Goal: Task Accomplishment & Management: Use online tool/utility

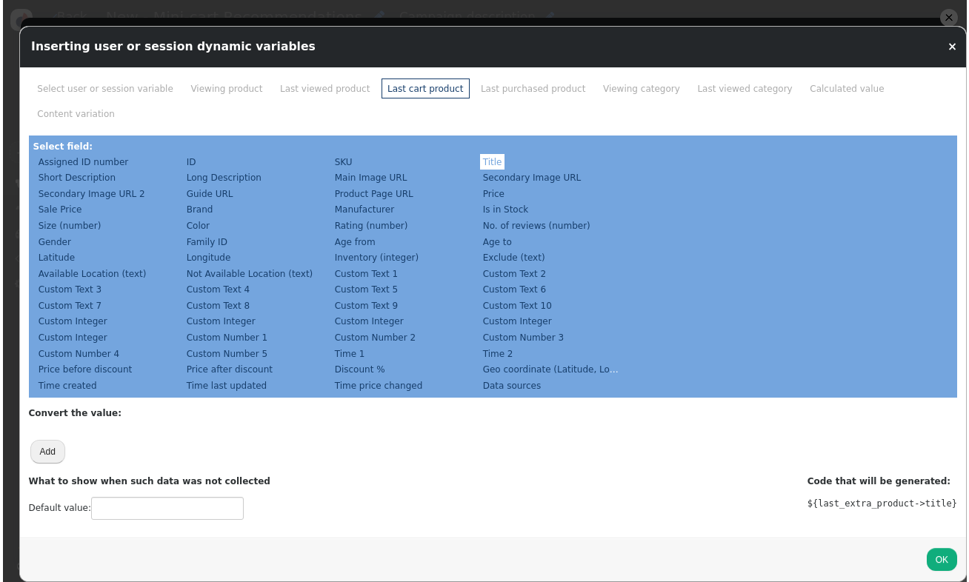
scroll to position [390, 0]
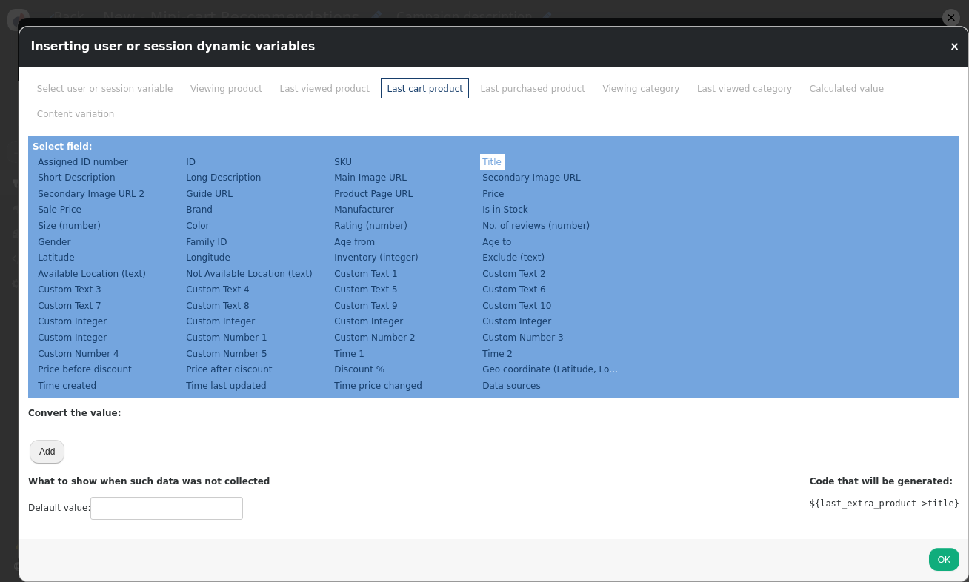
click at [950, 46] on link "×" at bounding box center [955, 46] width 10 height 13
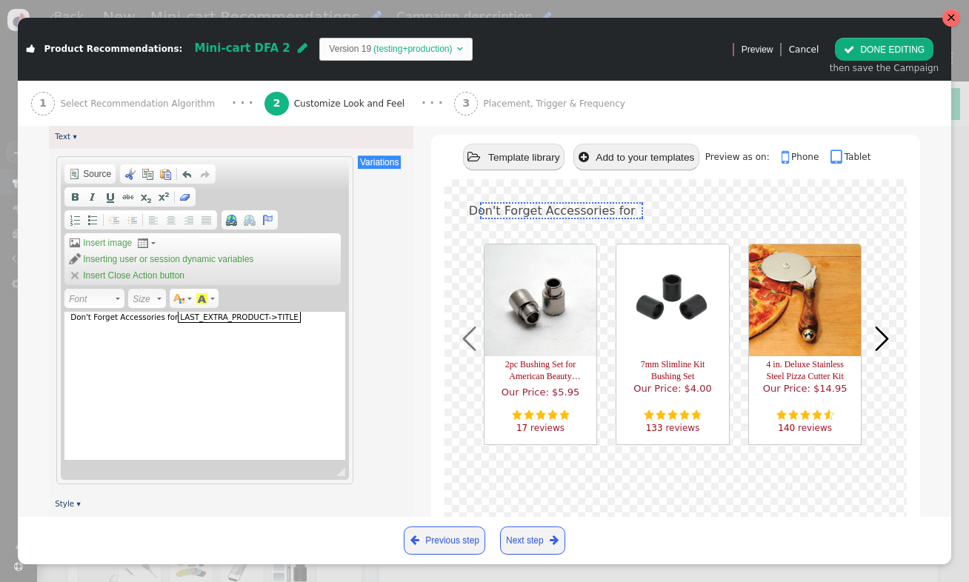
click at [950, 19] on div at bounding box center [951, 17] width 9 height 9
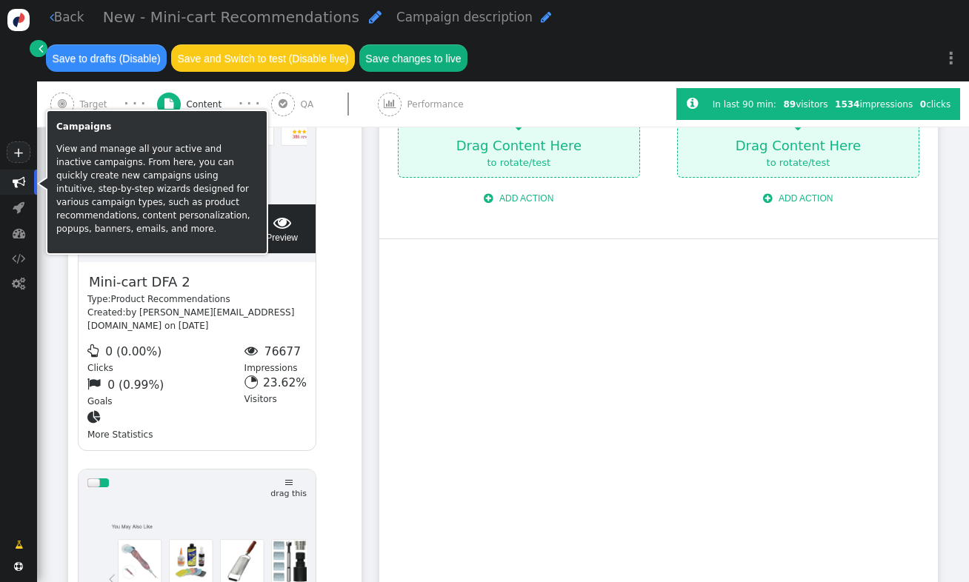
click at [26, 182] on span "" at bounding box center [18, 182] width 37 height 25
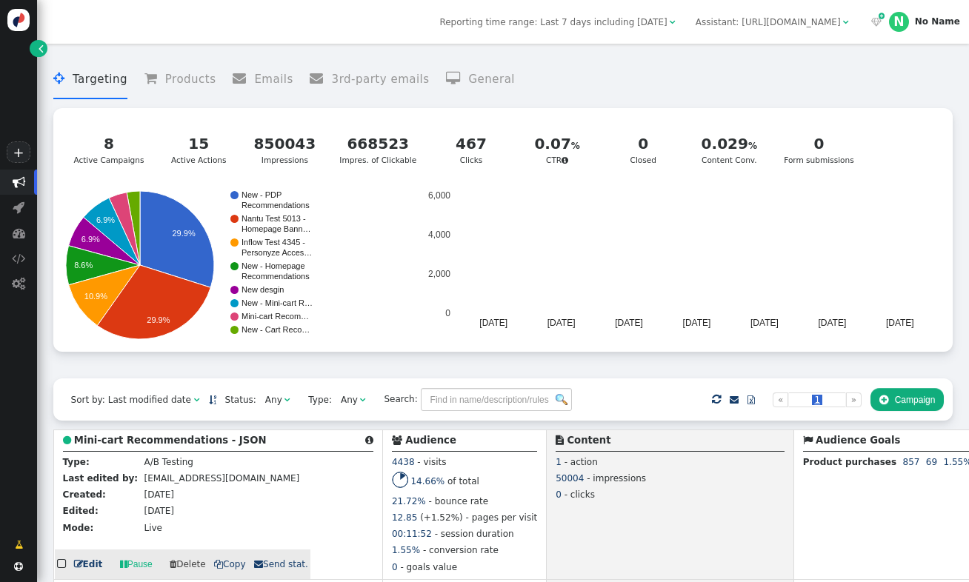
scroll to position [199, 0]
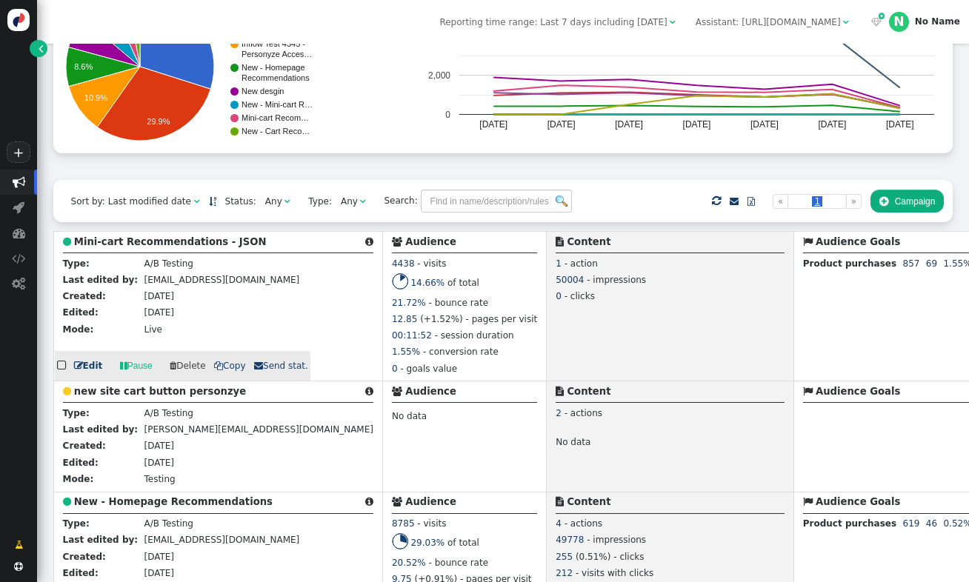
click at [198, 247] on b "Mini-cart Recommendations - JSON" at bounding box center [170, 241] width 193 height 11
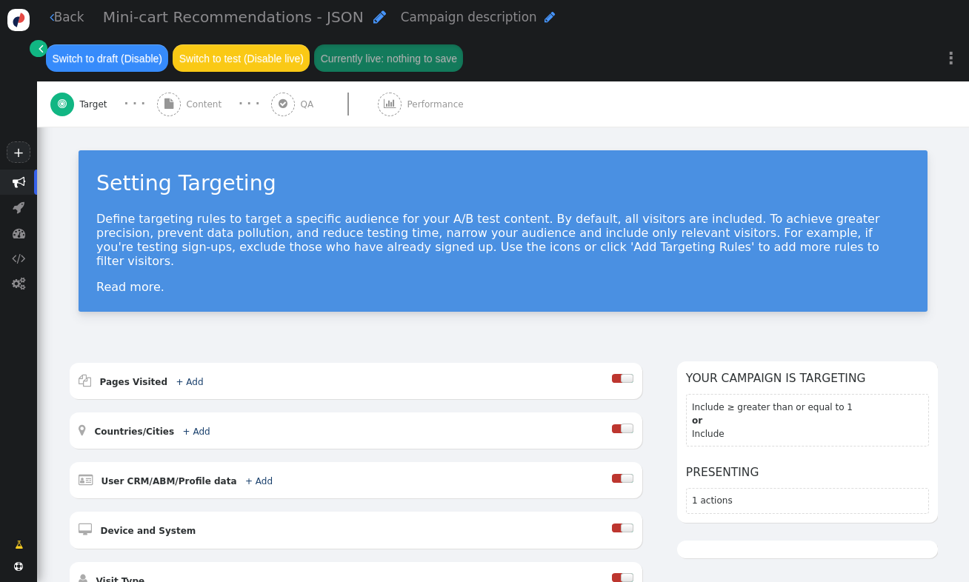
click at [205, 111] on span "Content" at bounding box center [206, 104] width 41 height 13
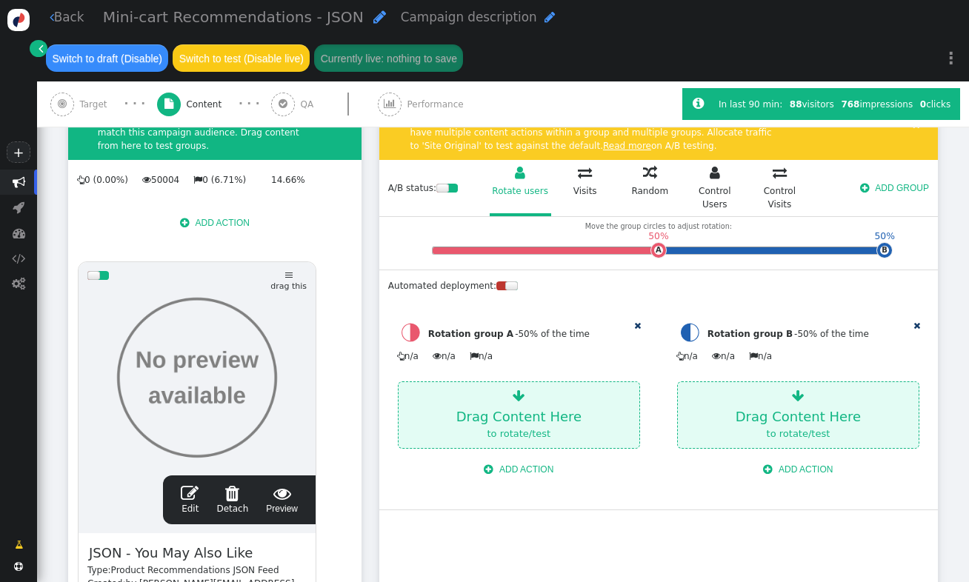
scroll to position [456, 0]
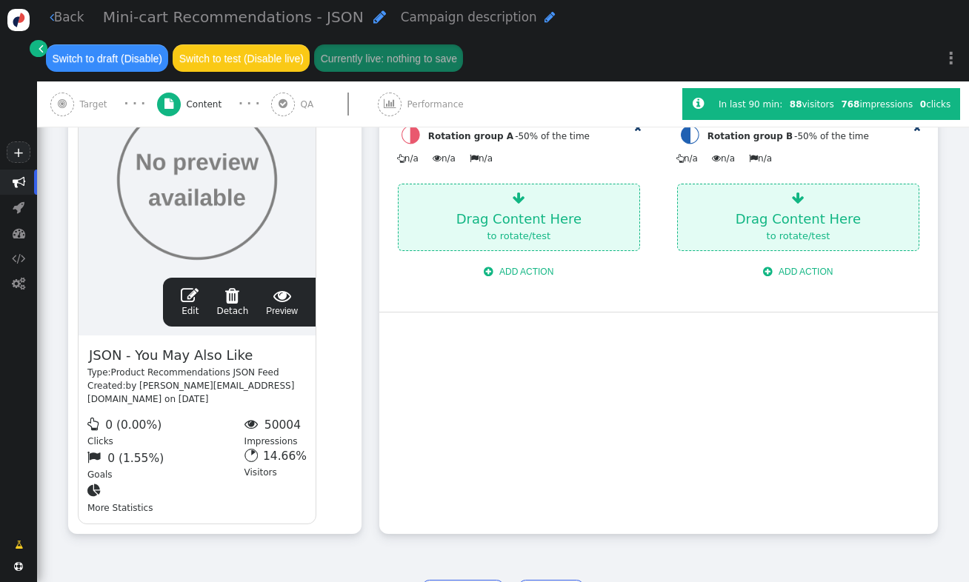
click at [191, 302] on span "" at bounding box center [190, 296] width 18 height 18
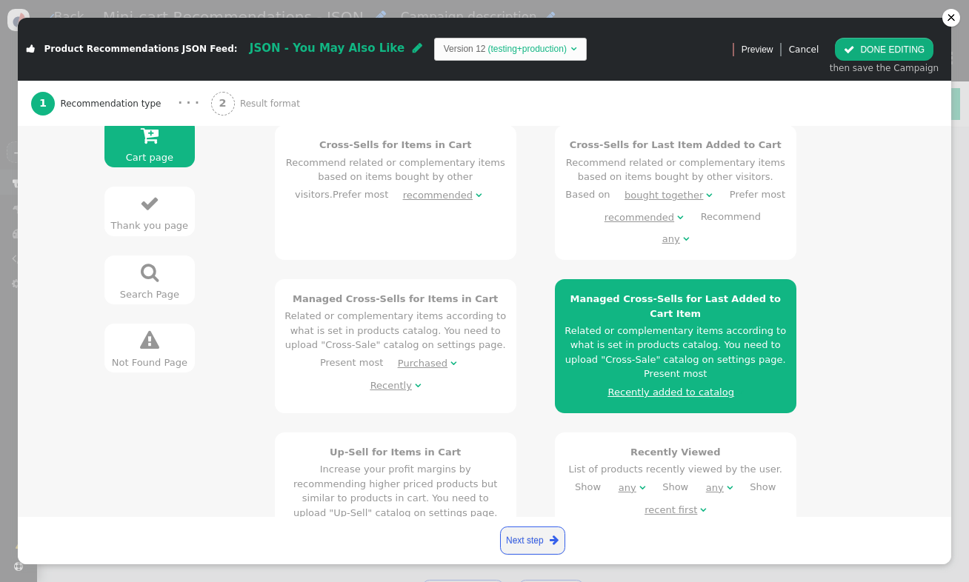
scroll to position [418, 0]
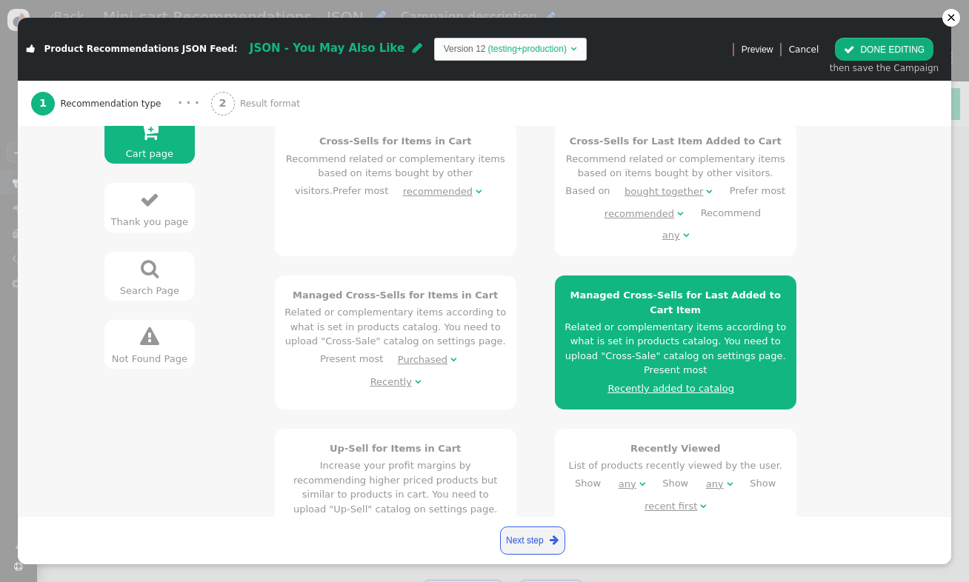
click at [240, 110] on span "Result format" at bounding box center [272, 103] width 65 height 13
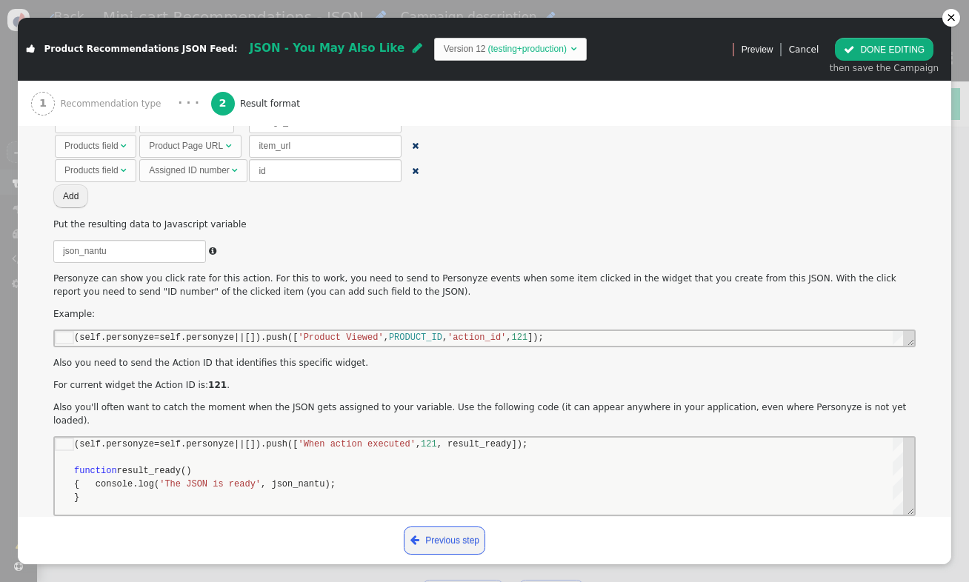
scroll to position [0, 0]
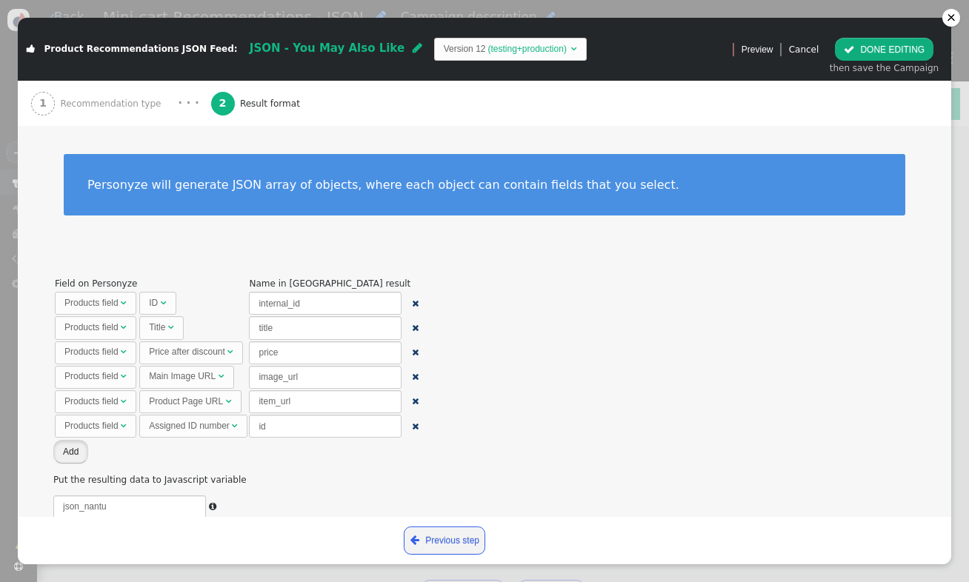
click at [66, 452] on button "Add" at bounding box center [70, 451] width 35 height 23
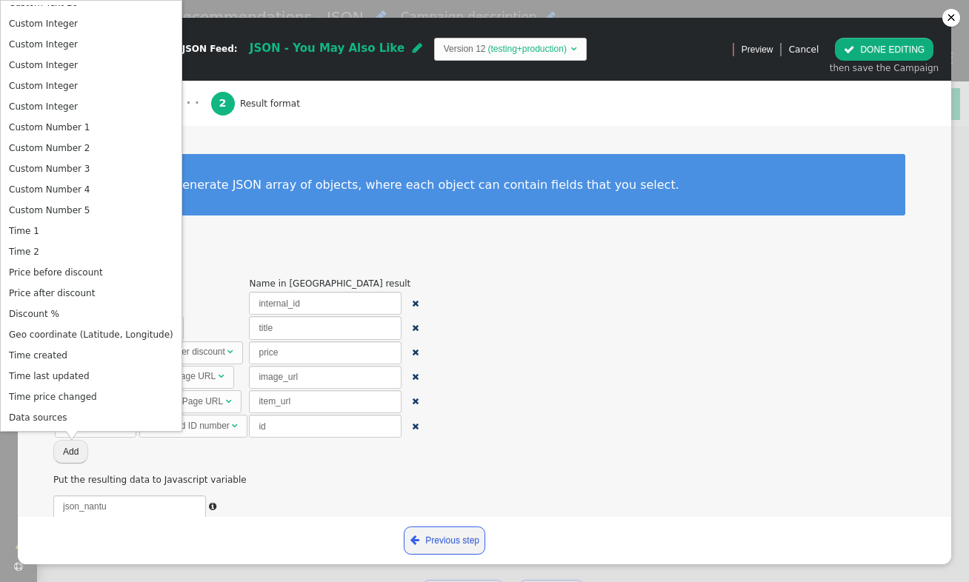
scroll to position [906, 0]
click at [59, 414] on td "Data sources" at bounding box center [91, 416] width 172 height 21
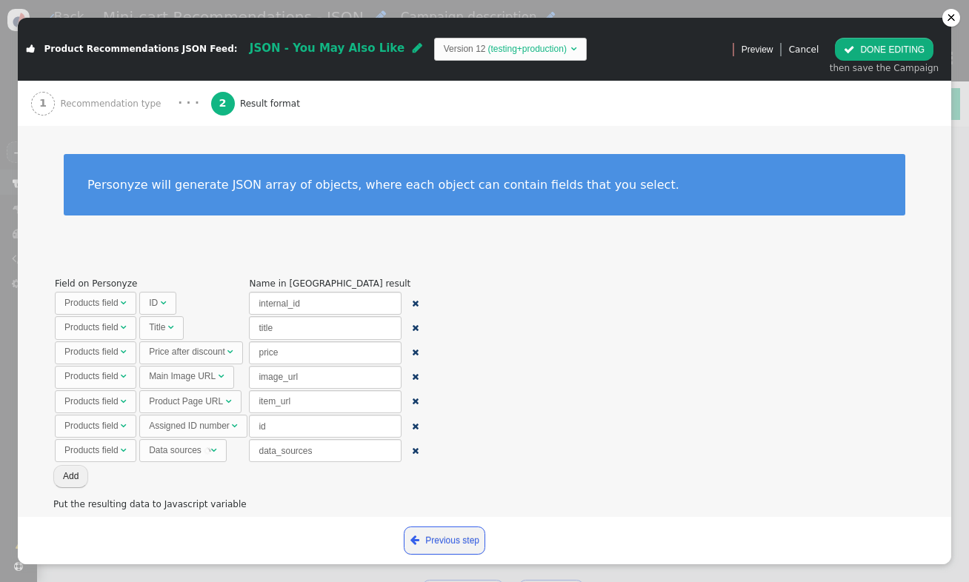
scroll to position [447, 0]
click at [210, 453] on span "Data sources " at bounding box center [179, 450] width 80 height 23
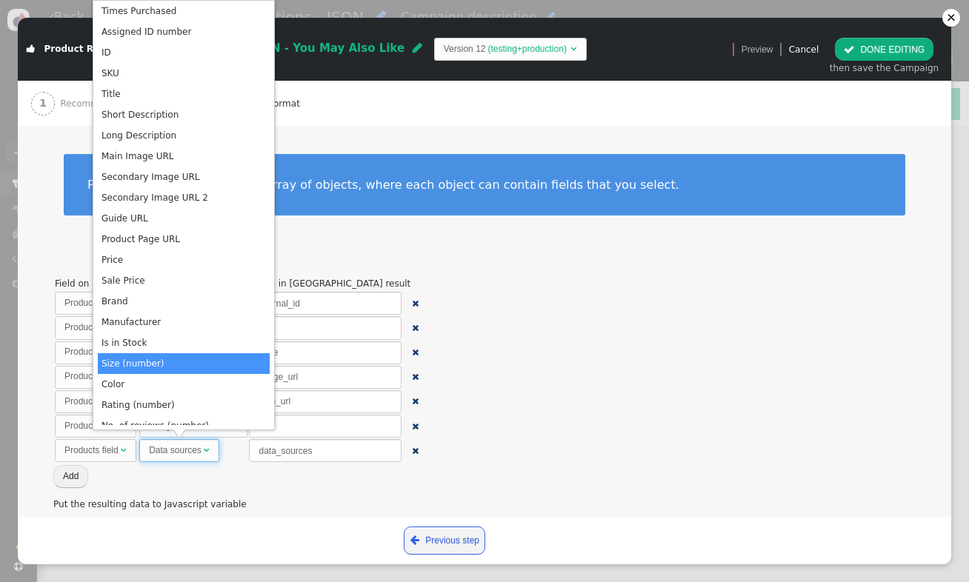
scroll to position [0, 0]
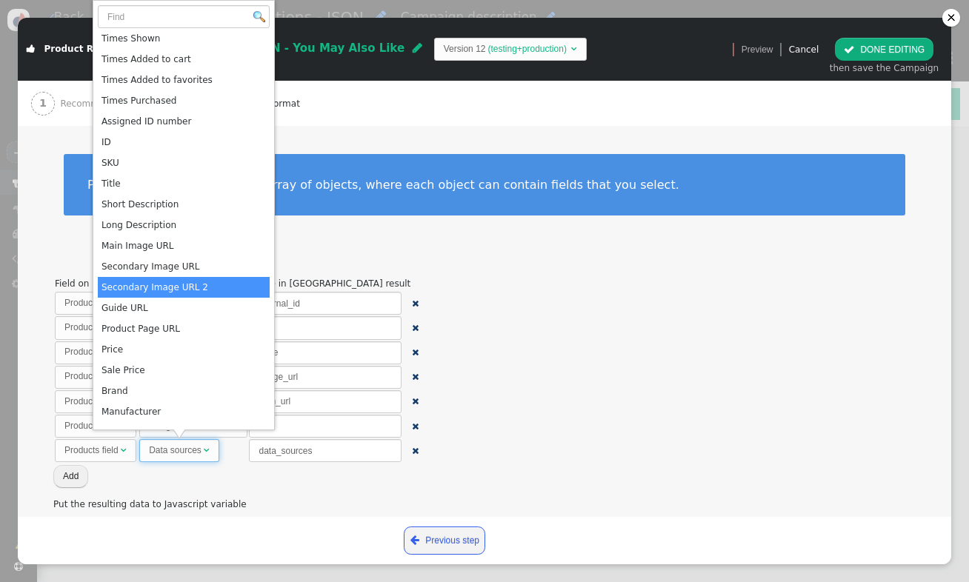
click at [627, 328] on span "Field on Personyze Name in JSON result Products field  ID  internal_id  Prod…" at bounding box center [484, 536] width 862 height 521
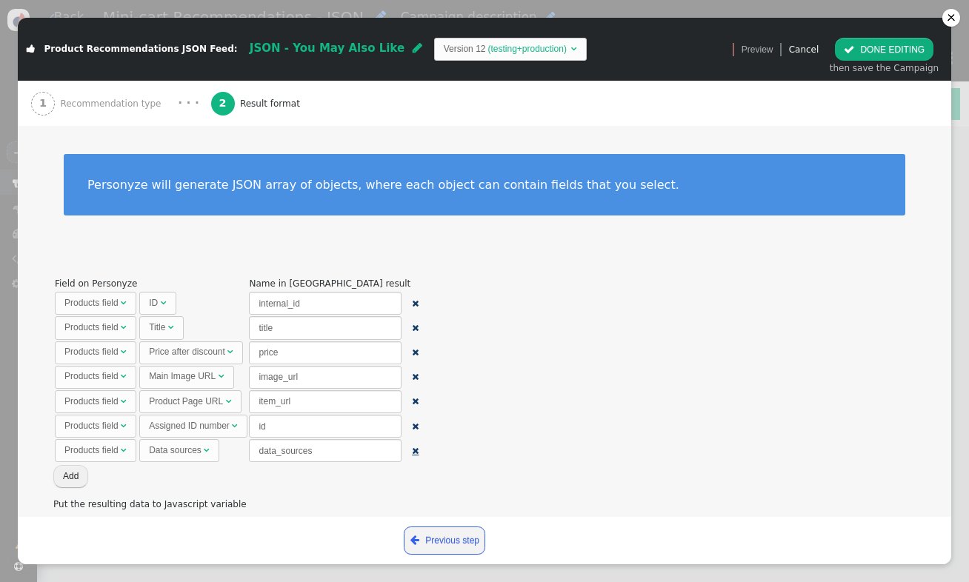
click at [412, 453] on span "" at bounding box center [415, 451] width 7 height 9
click at [53, 453] on button "Add" at bounding box center [70, 451] width 35 height 23
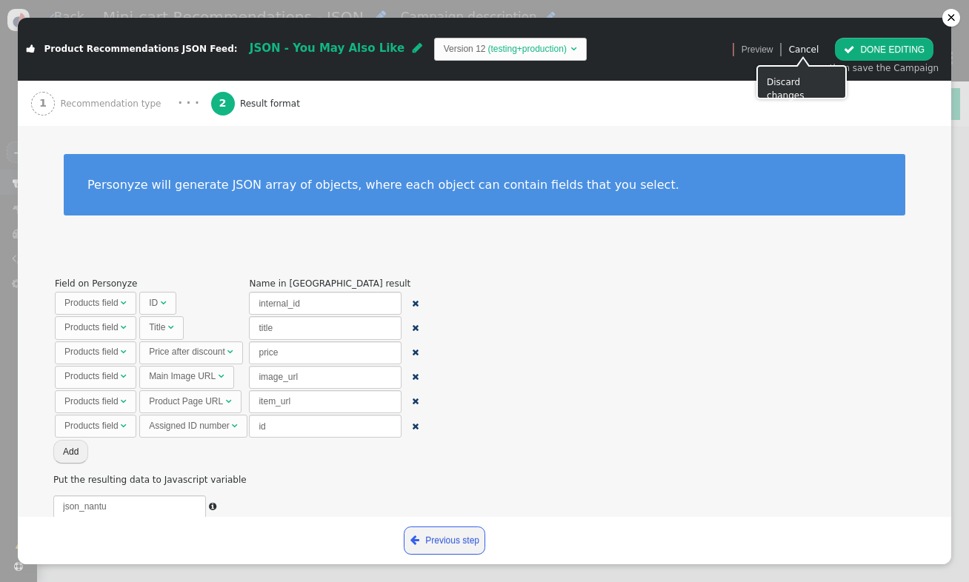
click at [805, 48] on link "Cancel" at bounding box center [804, 49] width 30 height 10
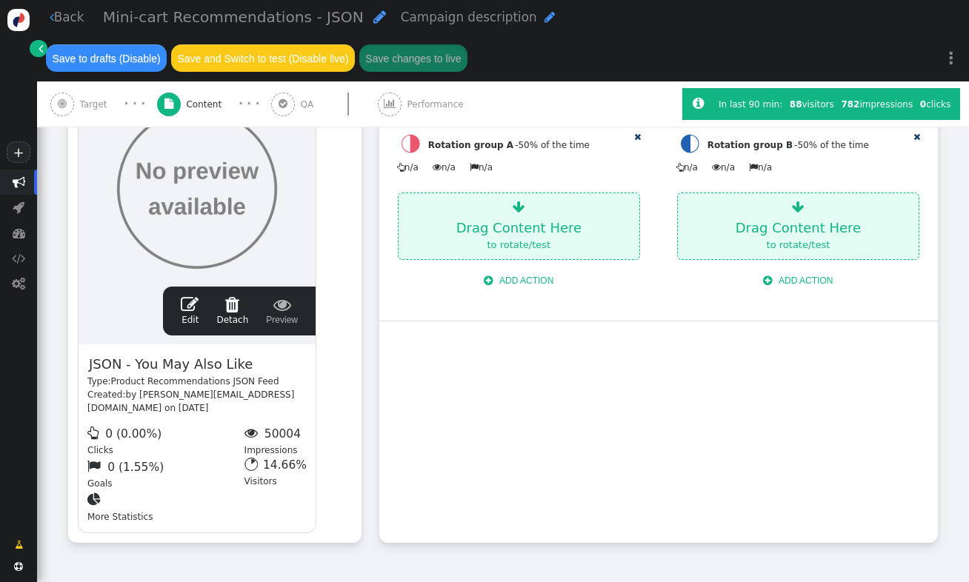
click at [191, 308] on span "" at bounding box center [190, 305] width 18 height 18
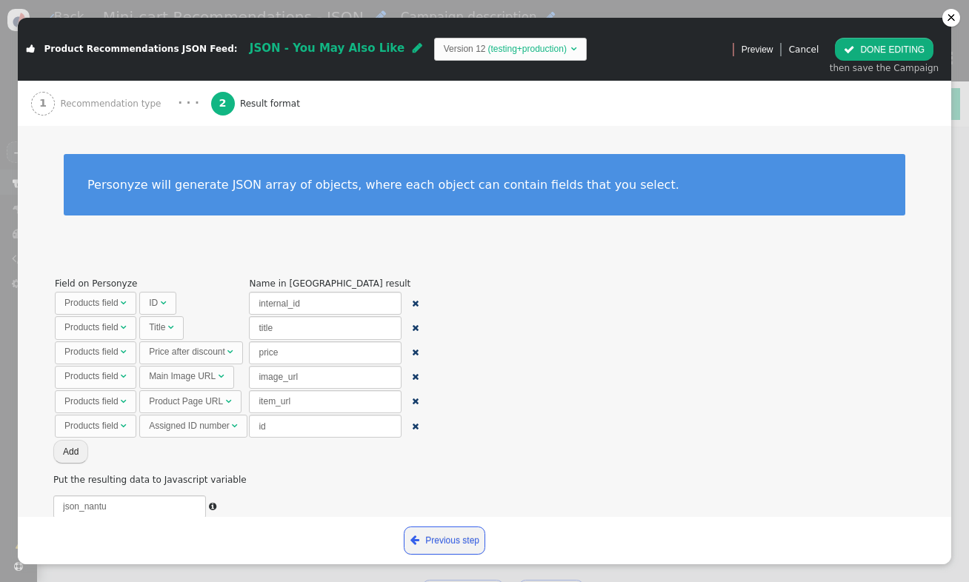
scroll to position [53, 0]
click at [78, 455] on button "Add" at bounding box center [70, 451] width 35 height 23
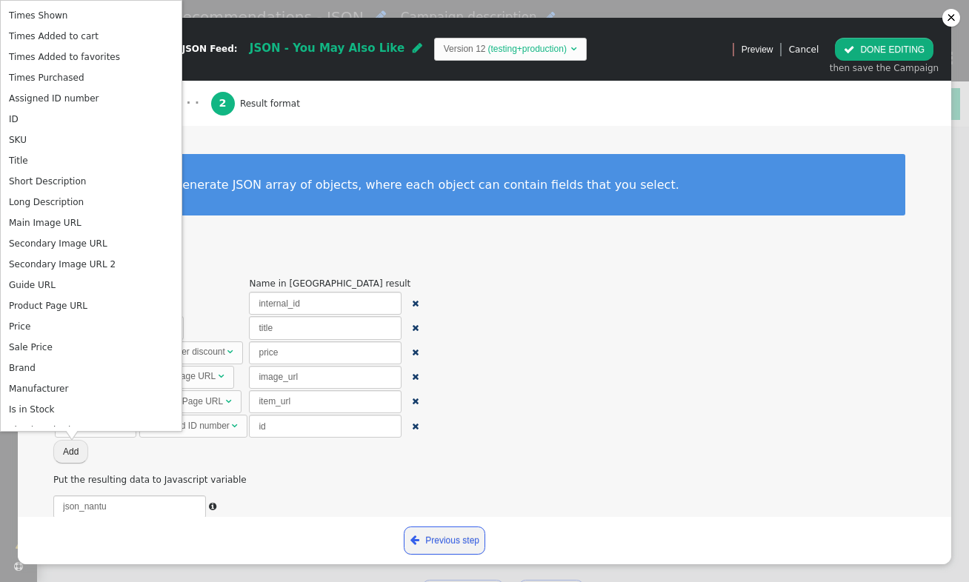
scroll to position [906, 0]
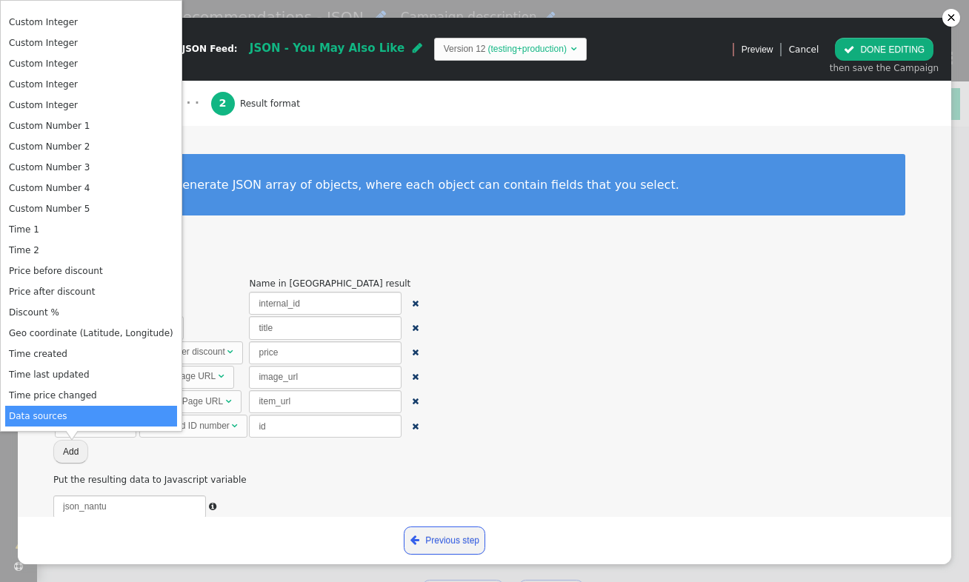
click at [499, 296] on span "Field on Personyze Name in JSON result Products field  ID  internal_id  Prod…" at bounding box center [484, 524] width 862 height 496
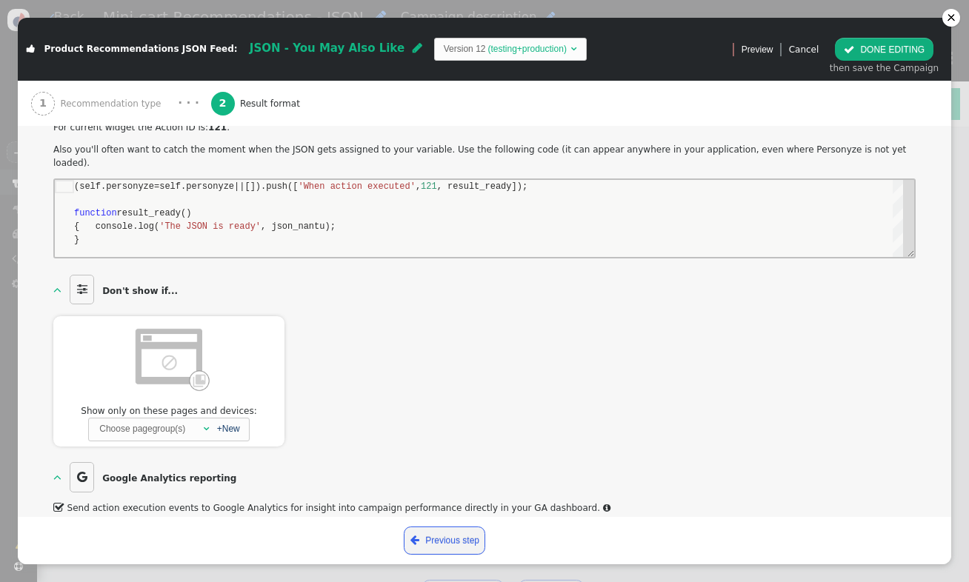
scroll to position [0, 0]
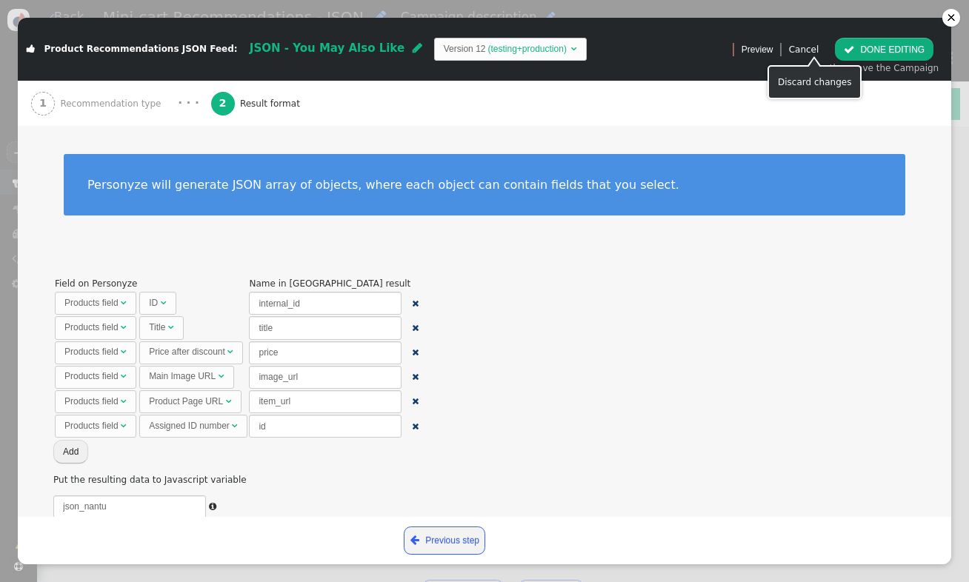
click at [807, 50] on link "Cancel" at bounding box center [804, 49] width 30 height 10
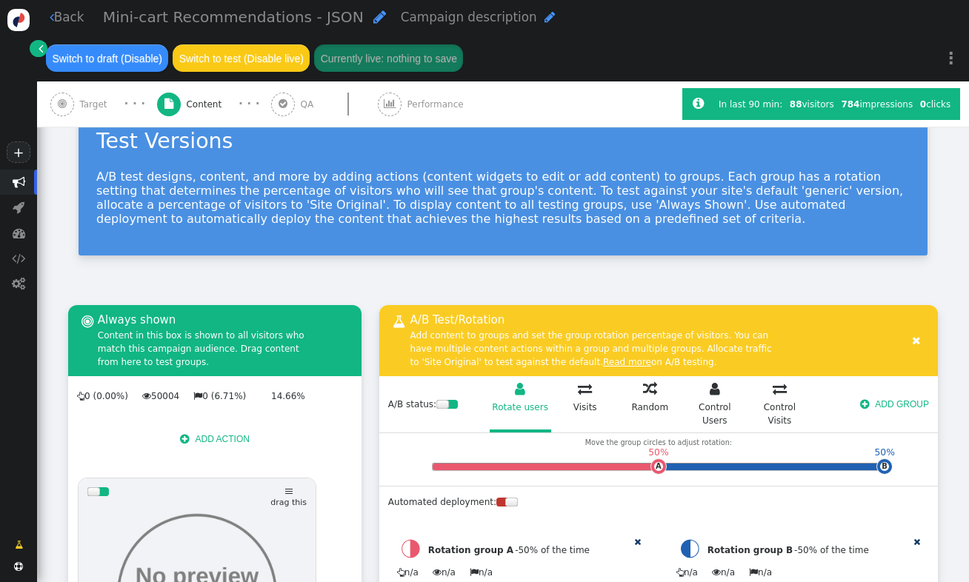
scroll to position [47, 0]
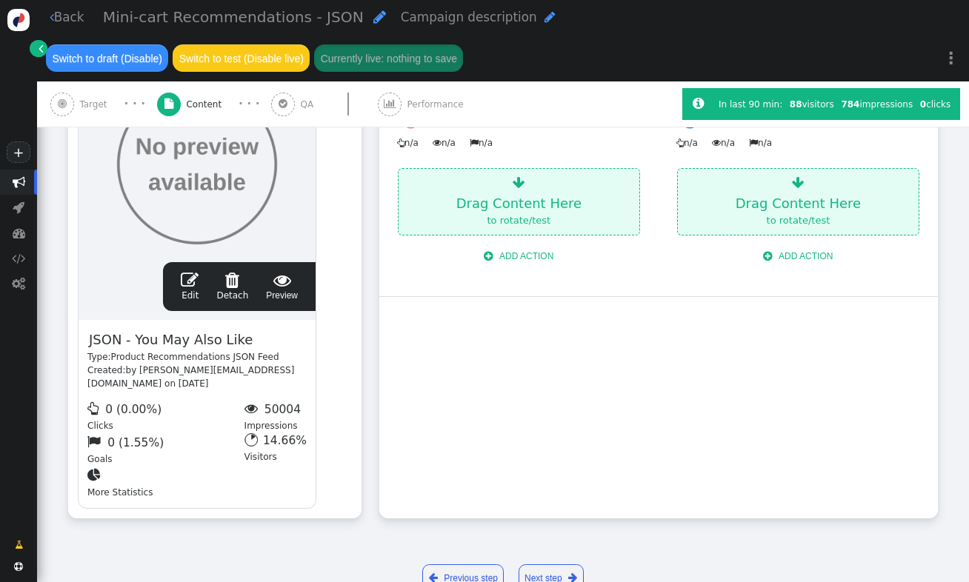
scroll to position [505, 0]
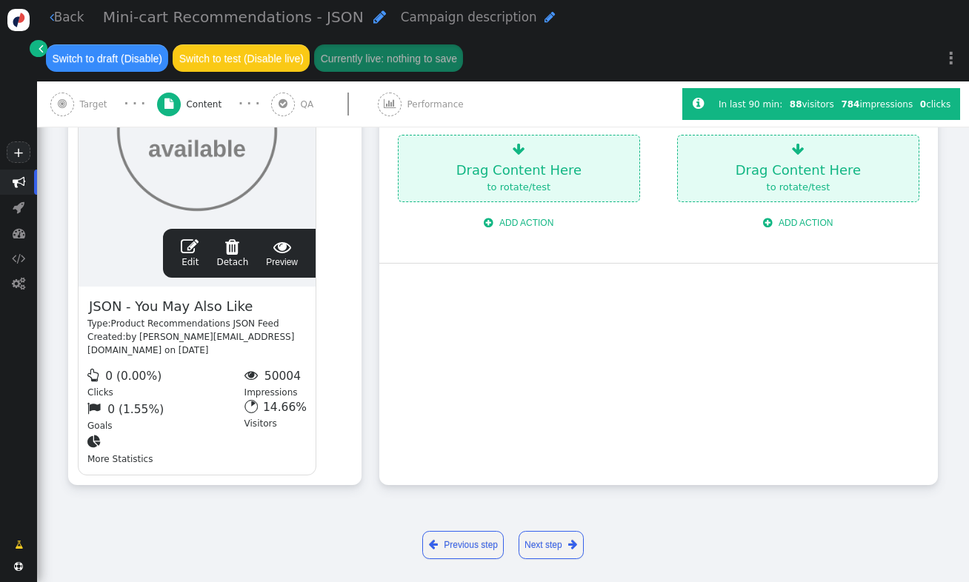
click at [196, 255] on span "" at bounding box center [190, 247] width 18 height 18
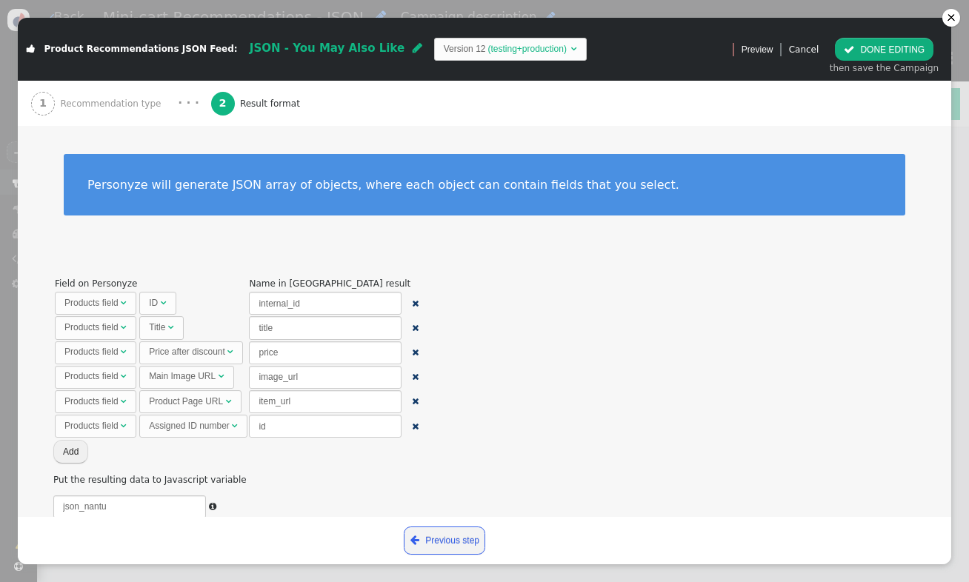
scroll to position [0, 0]
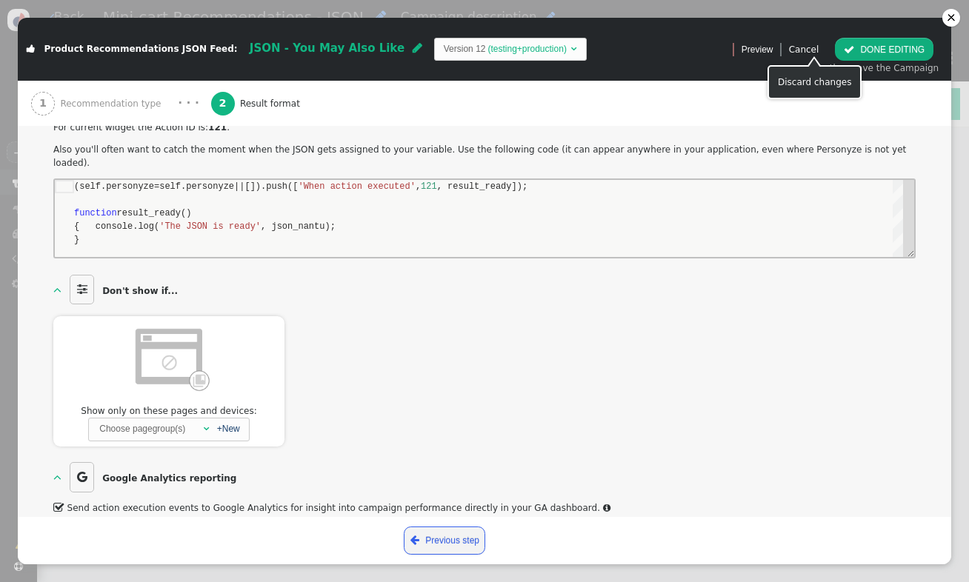
click at [805, 50] on link "Cancel" at bounding box center [804, 49] width 30 height 10
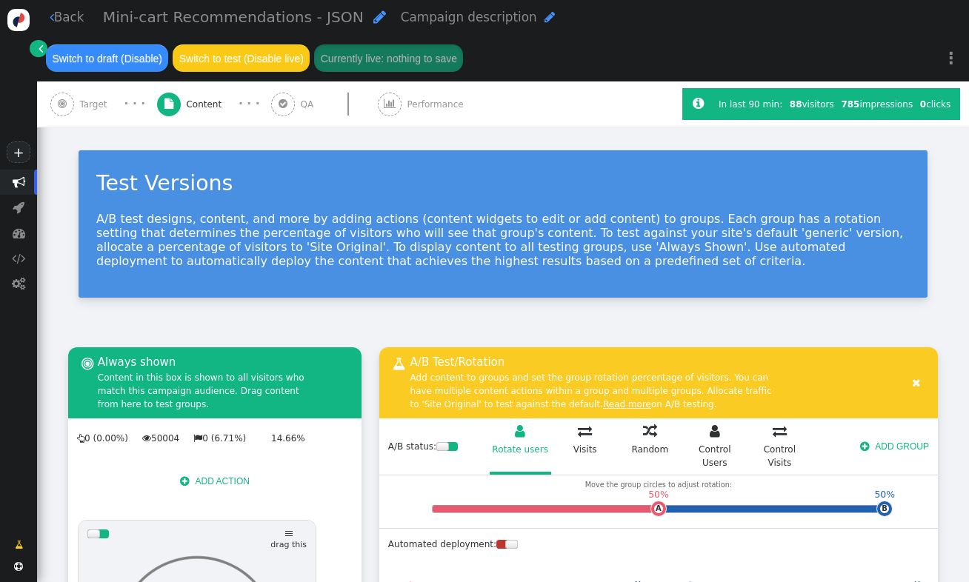
click at [202, 486] on button " ADD ACTION" at bounding box center [214, 481] width 87 height 23
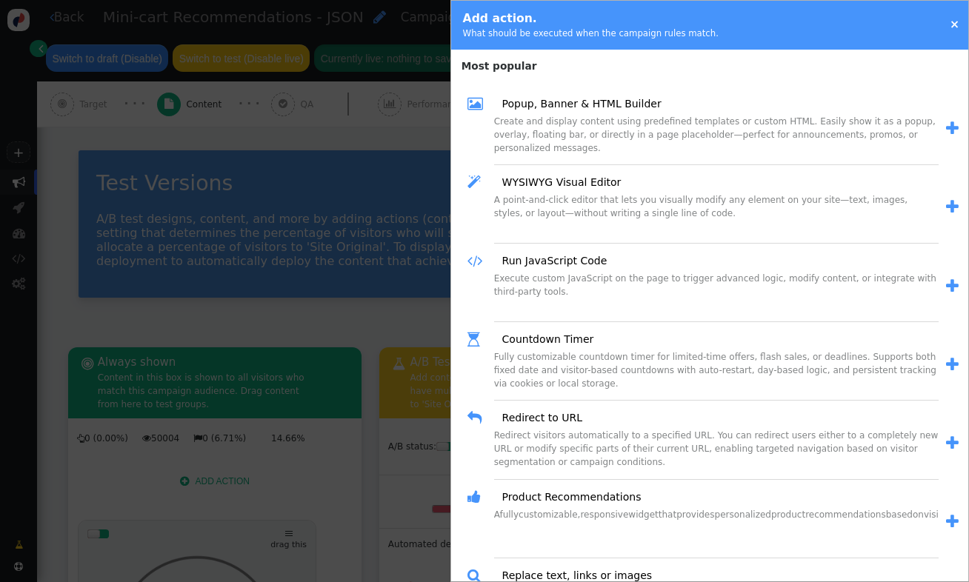
click at [946, 204] on span "" at bounding box center [952, 207] width 13 height 16
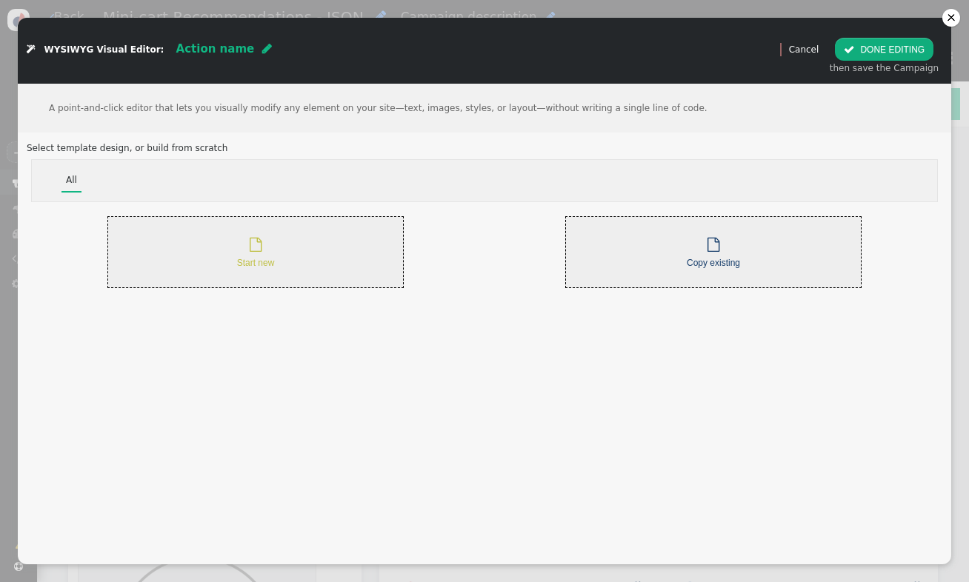
click at [270, 256] on div " Start new" at bounding box center [256, 252] width 38 height 35
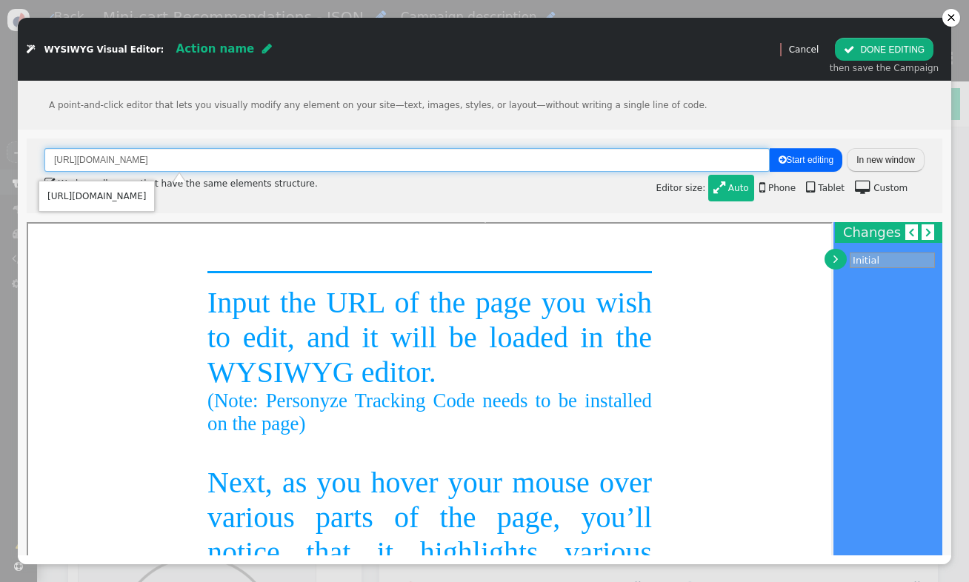
click at [550, 156] on input "[URL][DOMAIN_NAME]" at bounding box center [406, 159] width 725 height 23
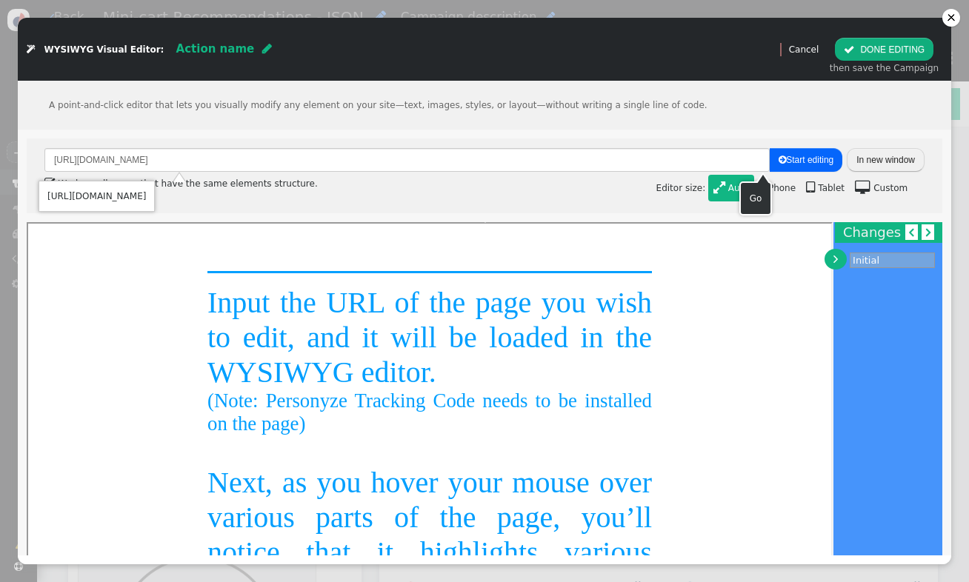
click at [770, 161] on button " Start editing" at bounding box center [806, 159] width 73 height 23
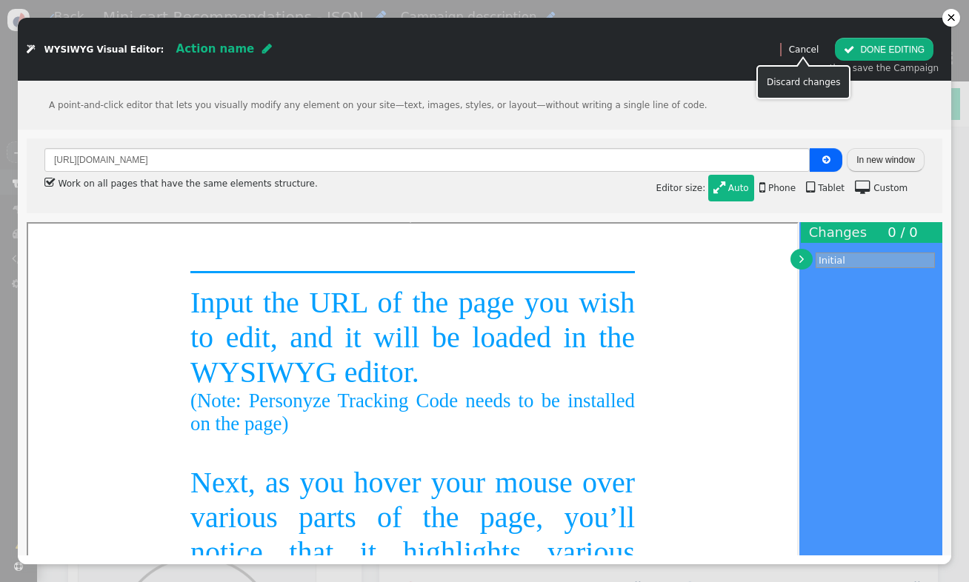
click at [807, 45] on link "Cancel" at bounding box center [804, 49] width 30 height 10
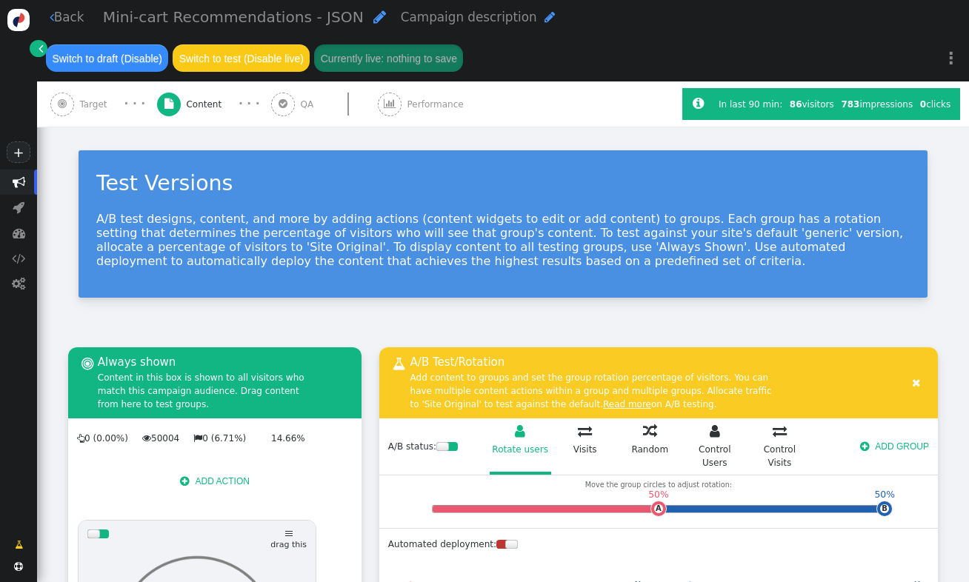
scroll to position [210, 0]
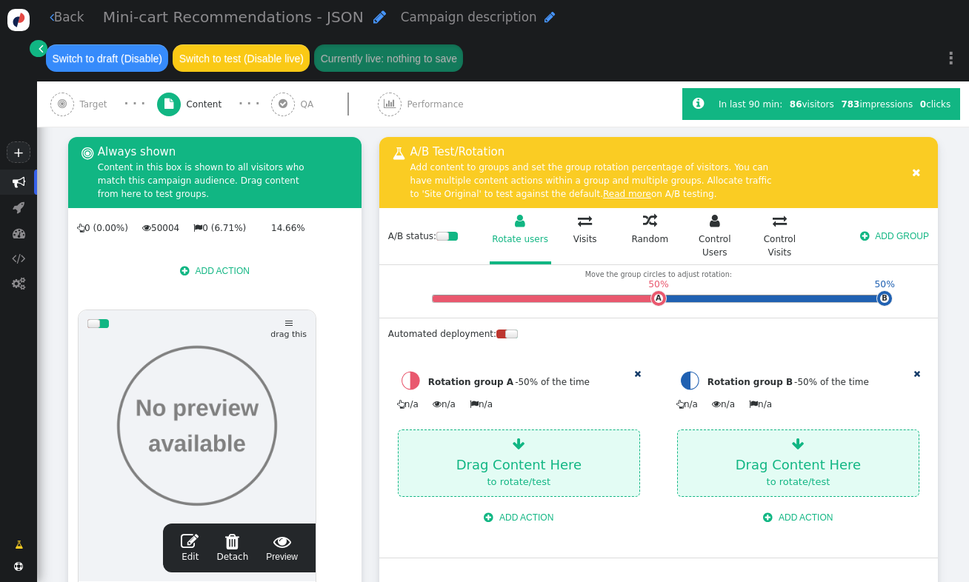
click at [219, 280] on button " ADD ACTION" at bounding box center [214, 270] width 87 height 23
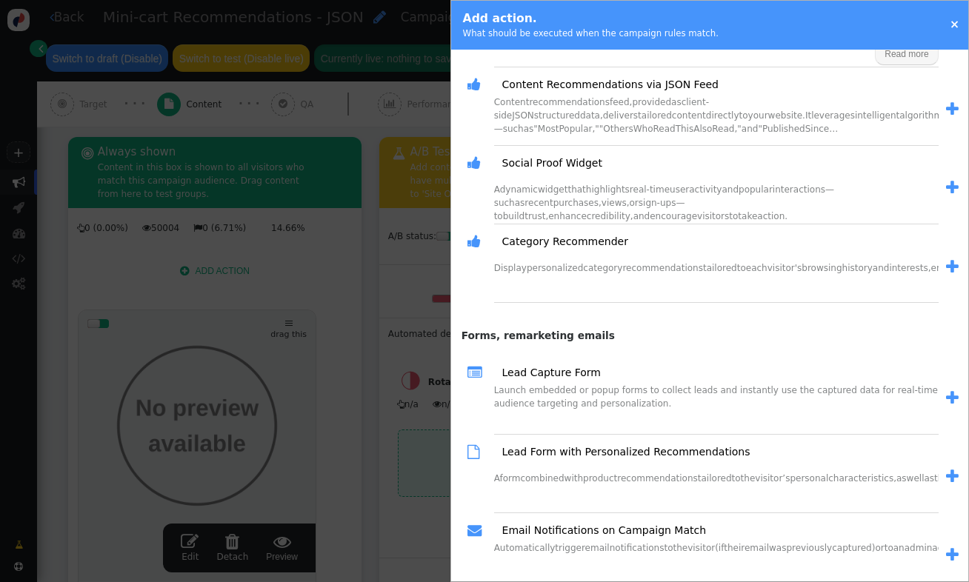
scroll to position [1726, 0]
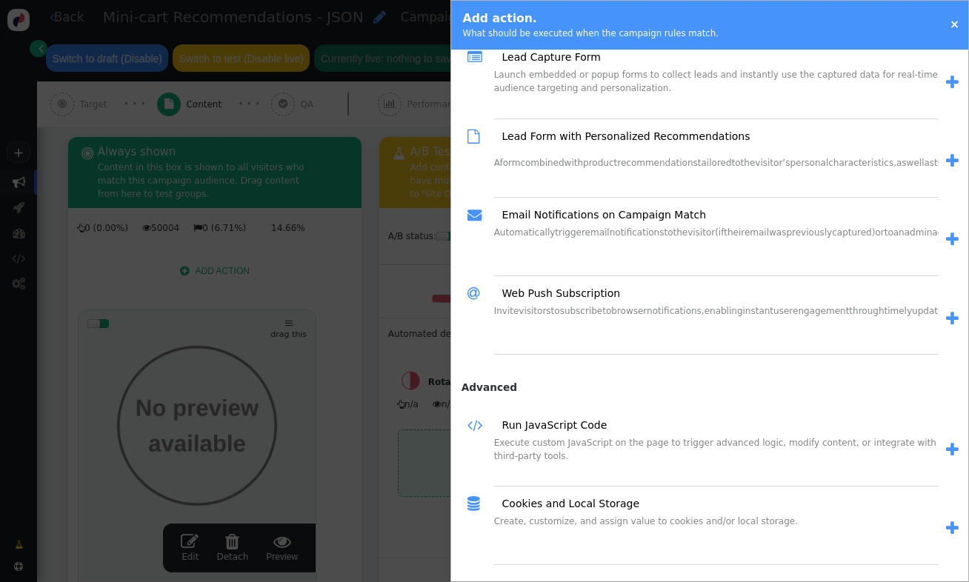
click at [957, 18] on link "×" at bounding box center [955, 24] width 10 height 13
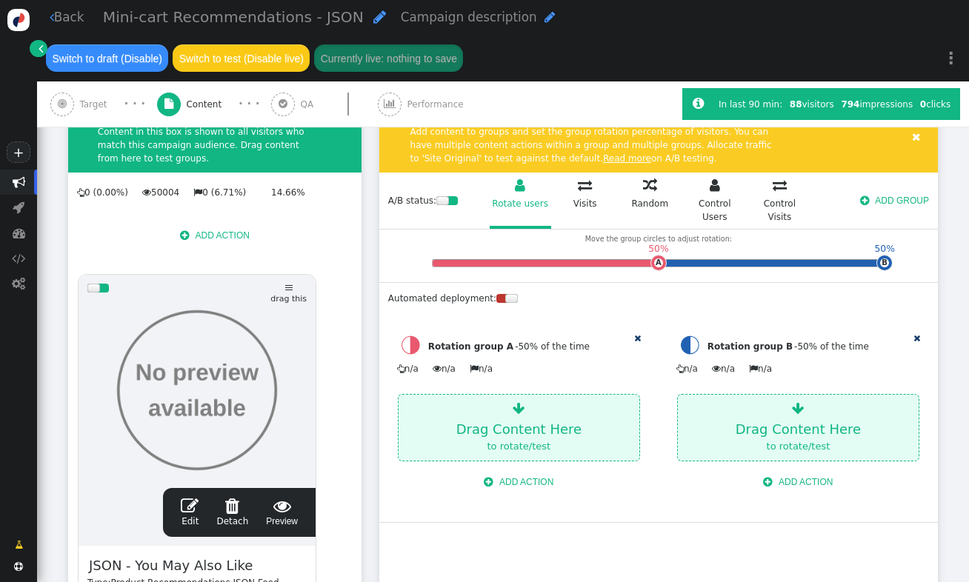
scroll to position [397, 0]
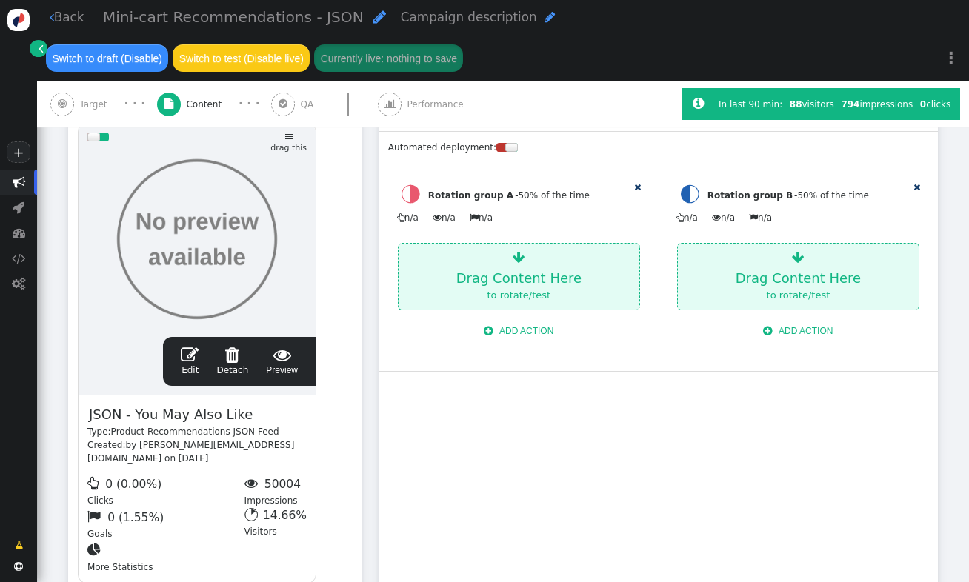
click at [193, 364] on span "" at bounding box center [190, 355] width 18 height 18
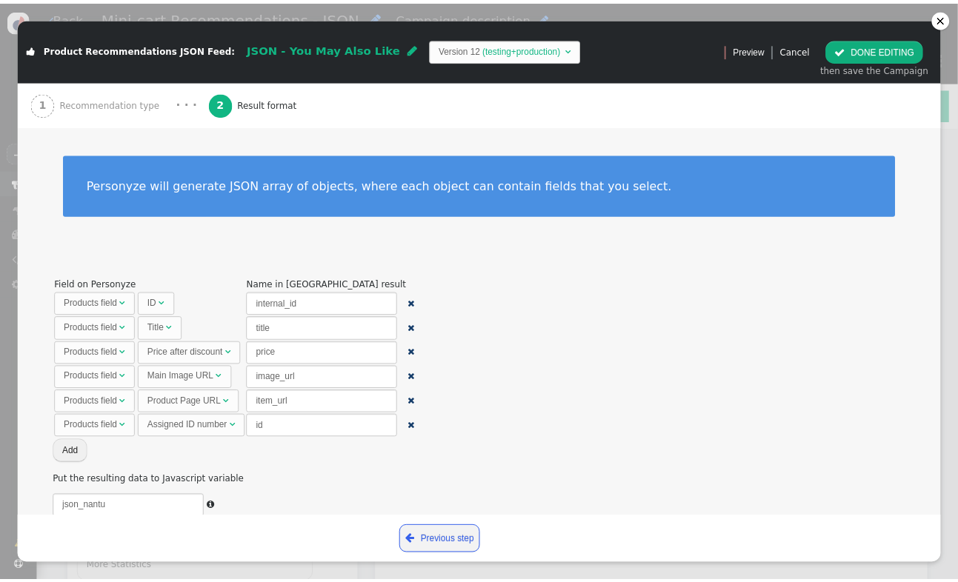
scroll to position [53, 0]
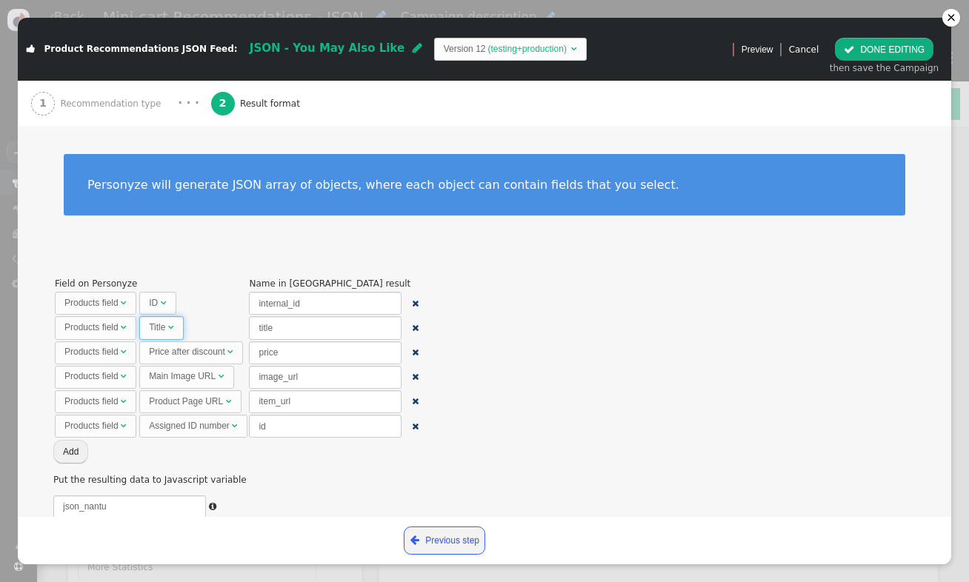
click at [173, 327] on span "Title " at bounding box center [161, 327] width 44 height 23
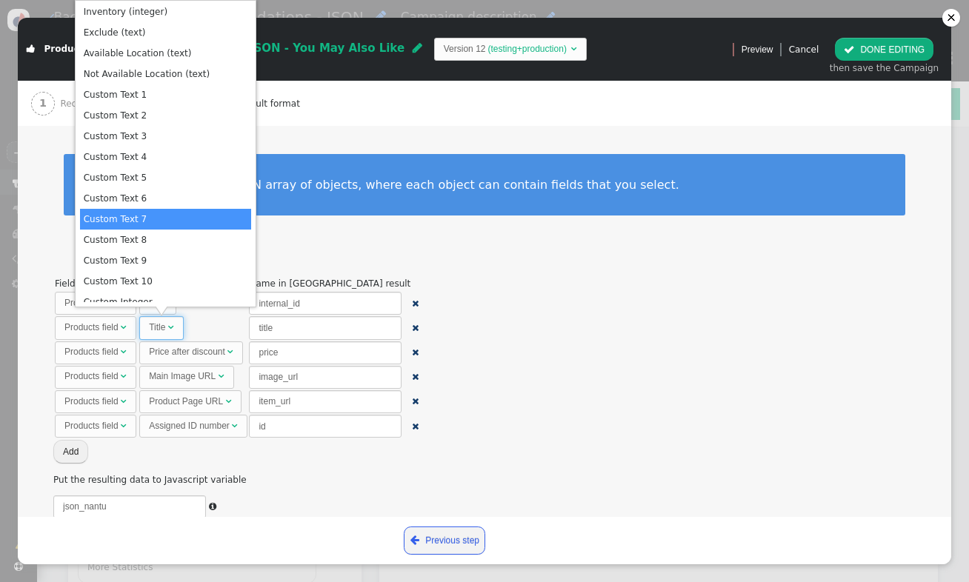
scroll to position [642, 0]
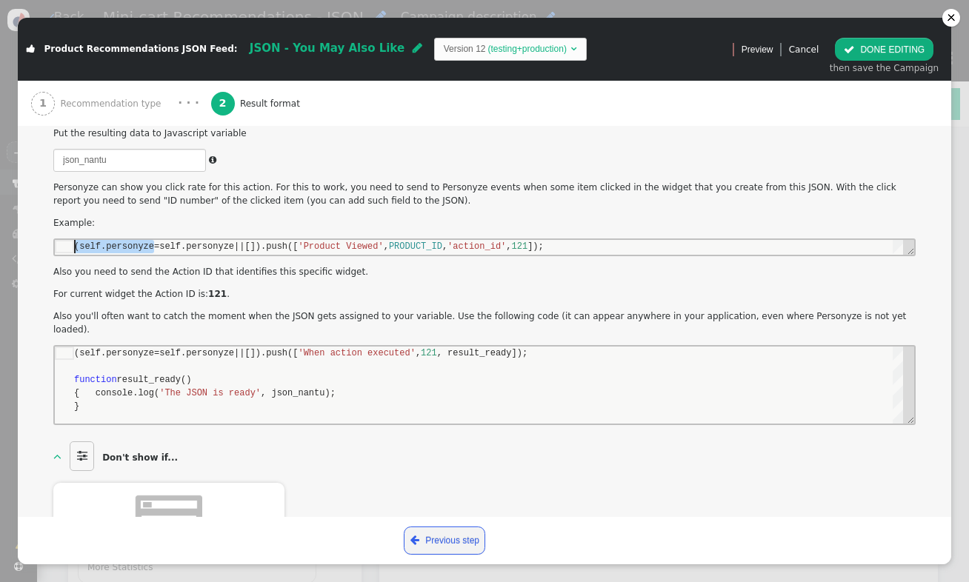
scroll to position [0, 5]
drag, startPoint x: 156, startPoint y: 244, endPoint x: 78, endPoint y: 243, distance: 77.8
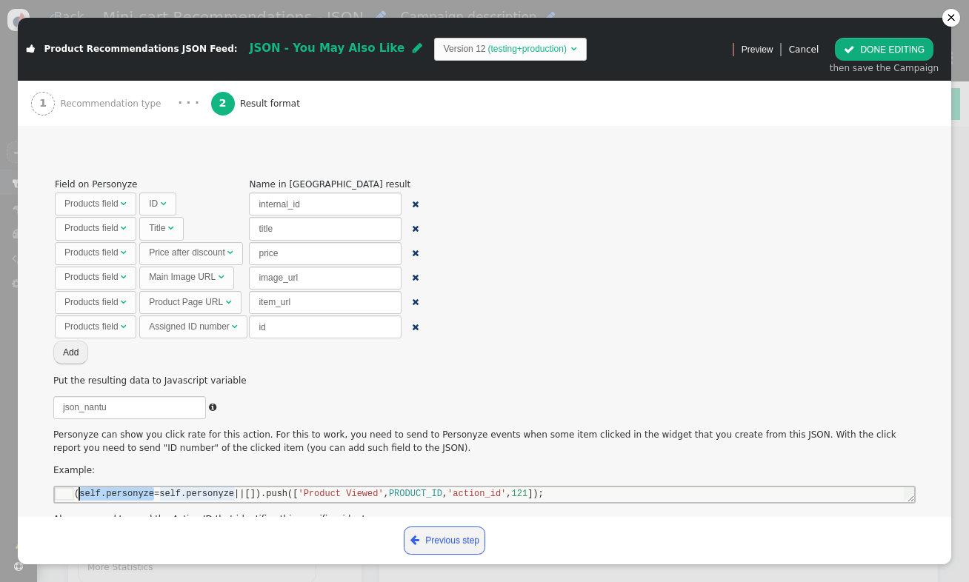
scroll to position [0, 0]
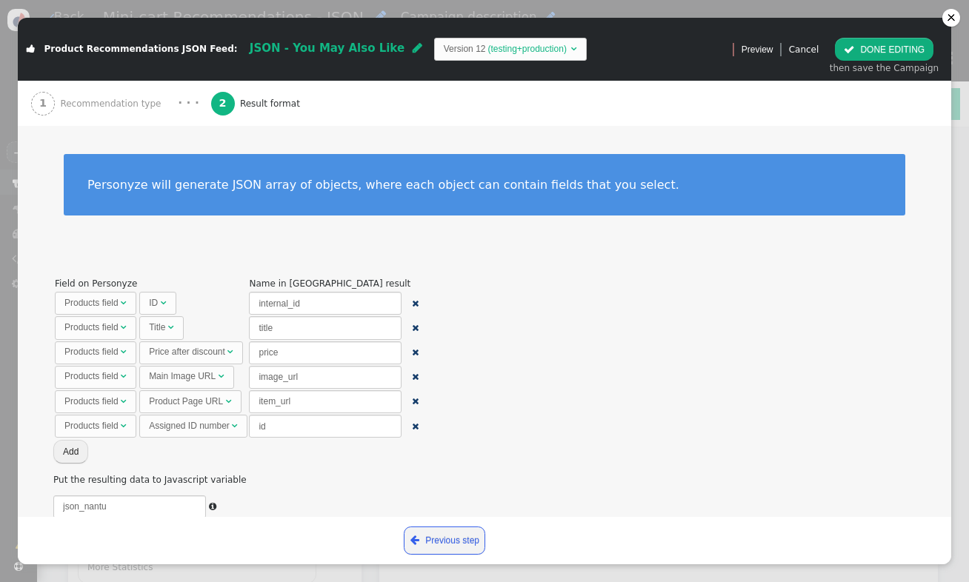
click at [94, 108] on span "Recommendation type" at bounding box center [113, 103] width 106 height 13
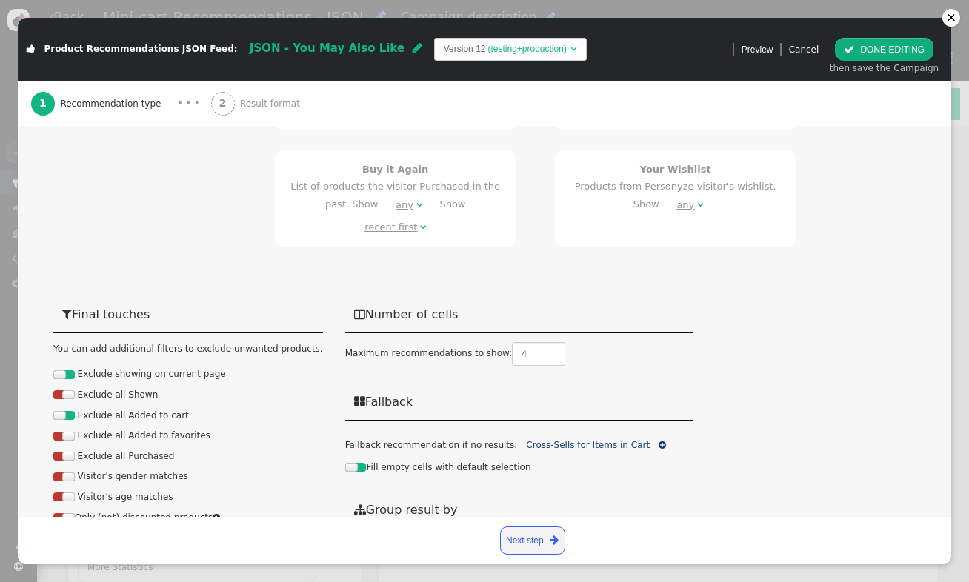
scroll to position [862, 0]
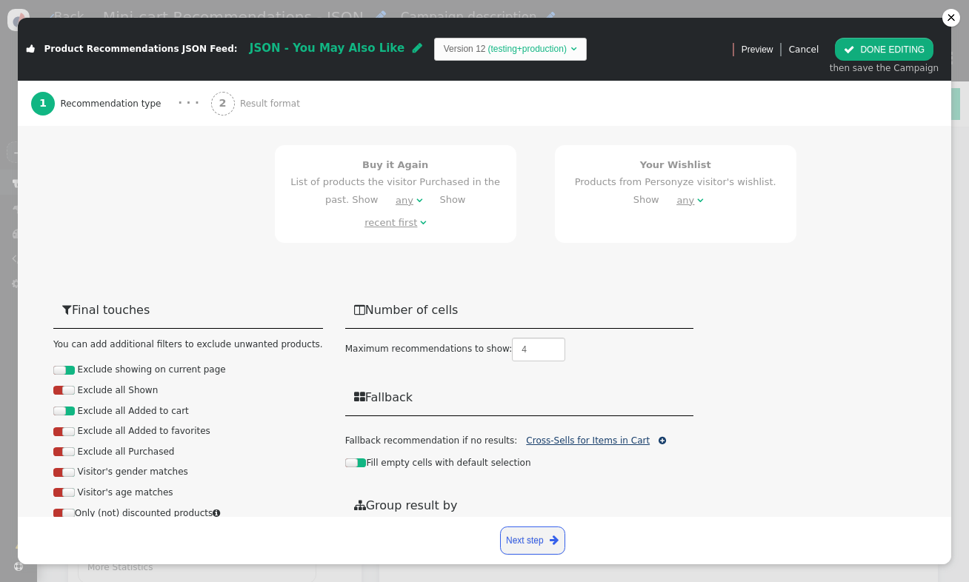
click at [582, 436] on link "Cross-Sells for Items in Cart" at bounding box center [588, 441] width 124 height 10
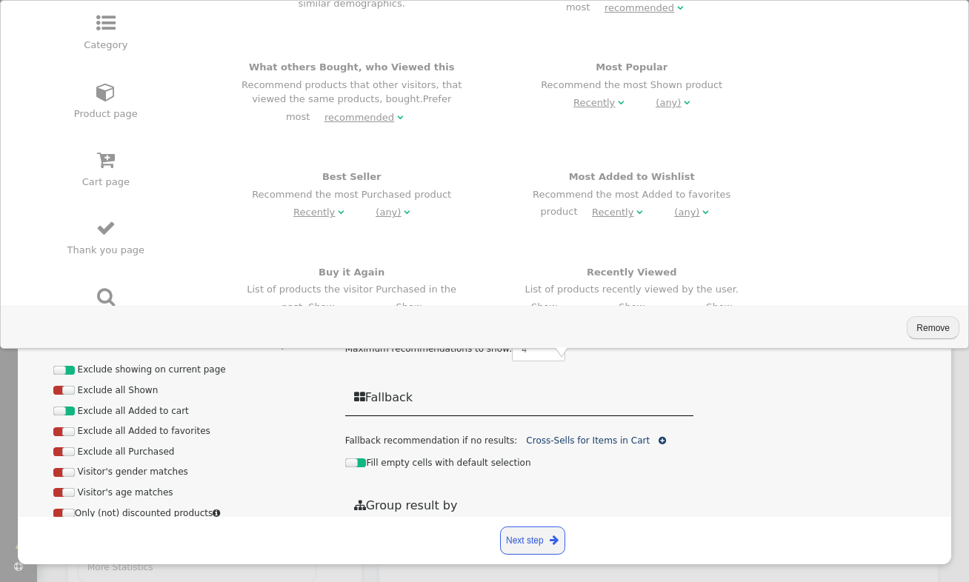
scroll to position [0, 0]
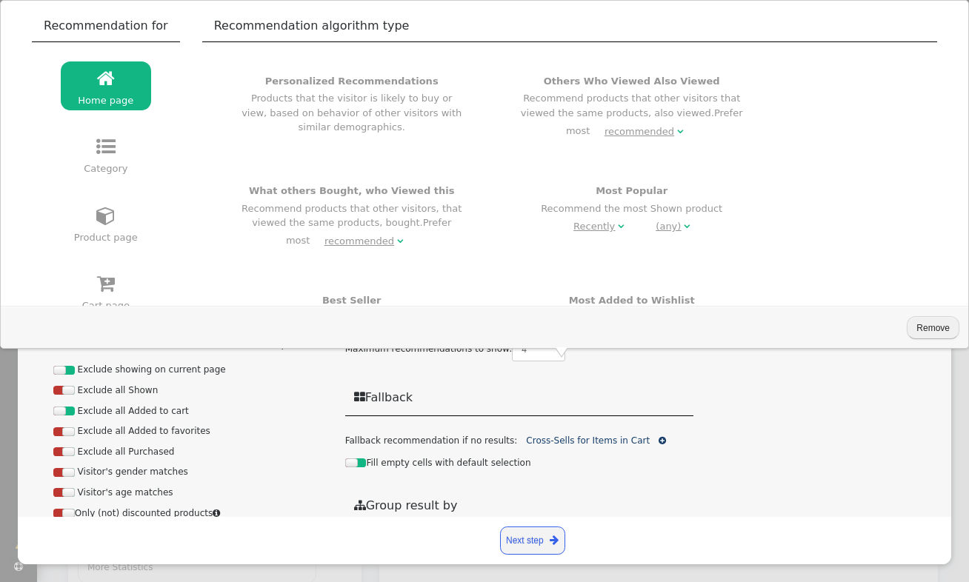
click at [103, 284] on span "" at bounding box center [106, 283] width 18 height 19
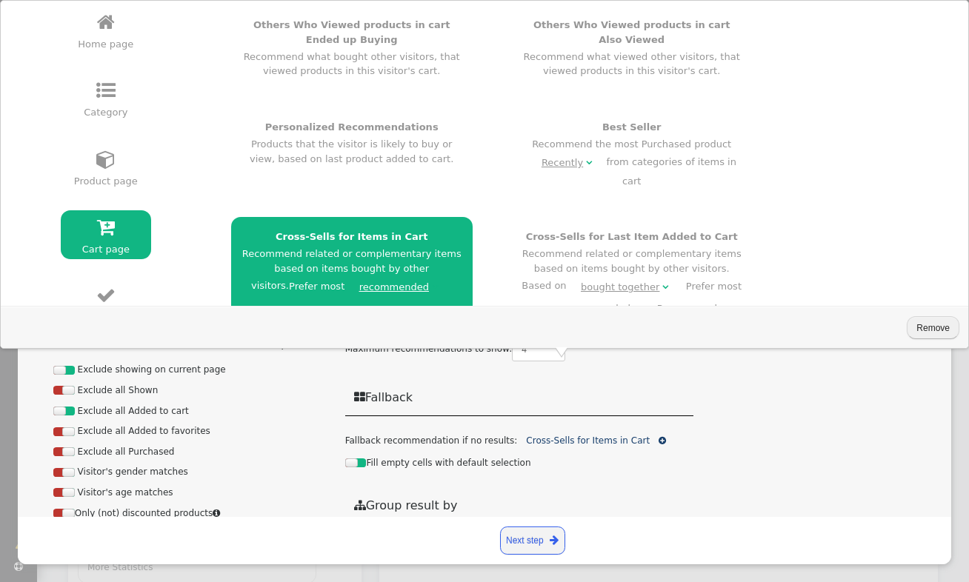
scroll to position [204, 0]
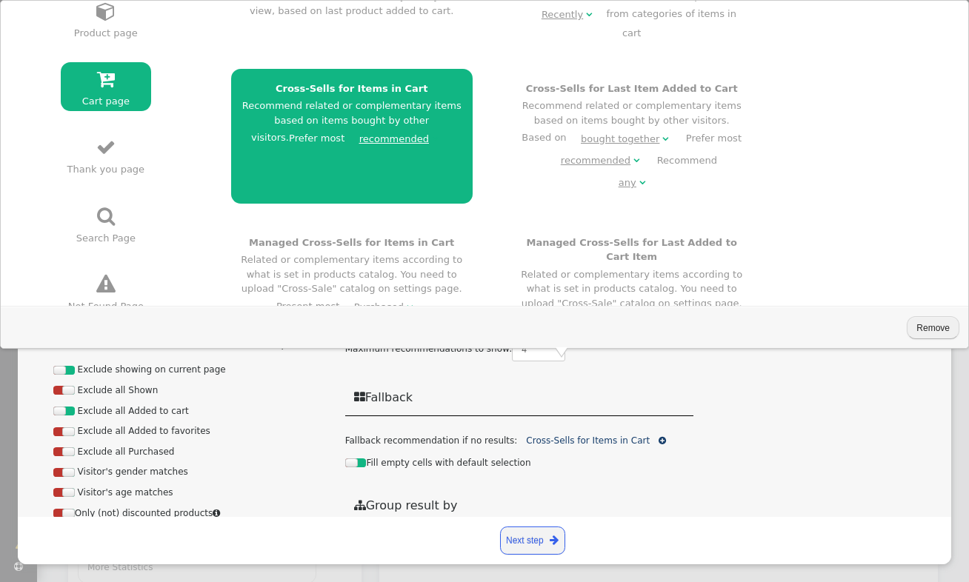
click at [426, 81] on div "Cross-Sells for Items in Cart Recommend related or complementary items based on…" at bounding box center [352, 115] width 222 height 68
click at [547, 81] on h4 "Cross-Sells for Last Item Added to Cart" at bounding box center [632, 88] width 222 height 15
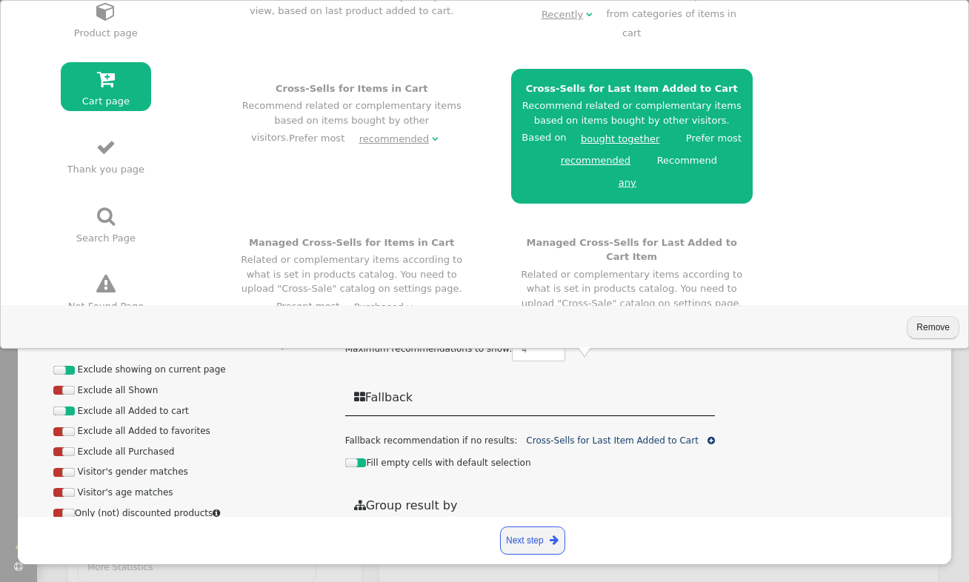
click at [427, 84] on div "Cross-Sells for Items in Cart Recommend related or complementary items based on…" at bounding box center [352, 115] width 222 height 68
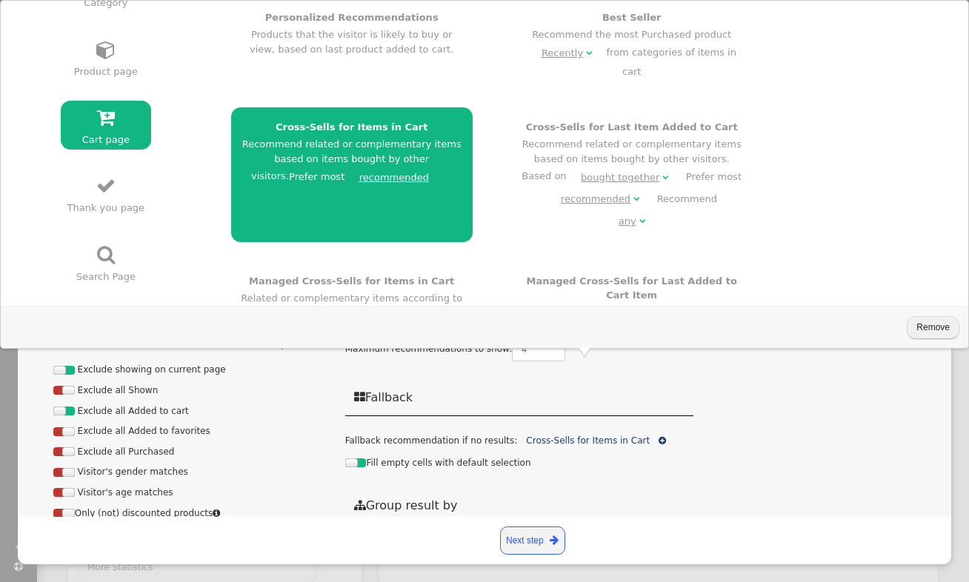
scroll to position [157, 0]
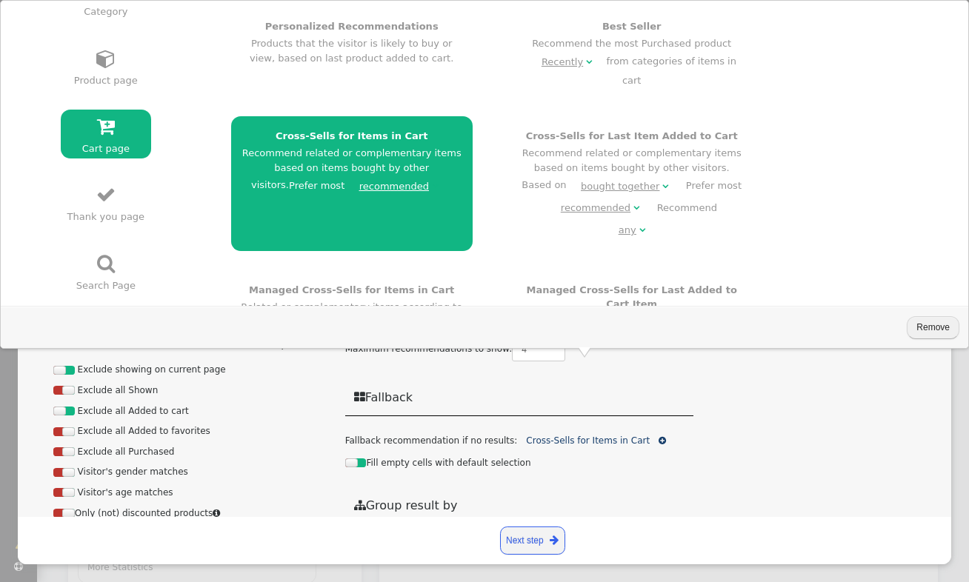
click at [938, 322] on button "Remove" at bounding box center [933, 327] width 53 height 23
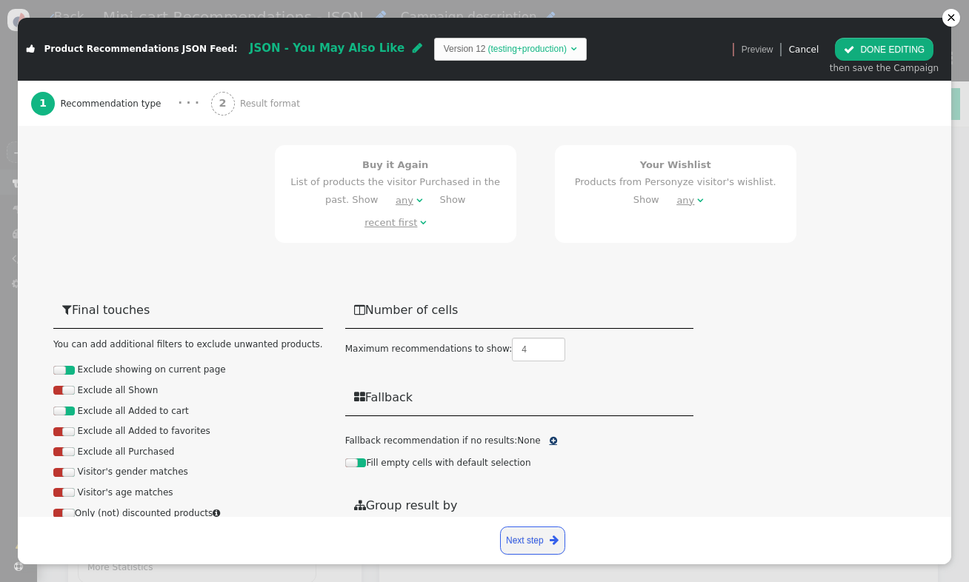
click at [550, 436] on span "" at bounding box center [553, 440] width 7 height 9
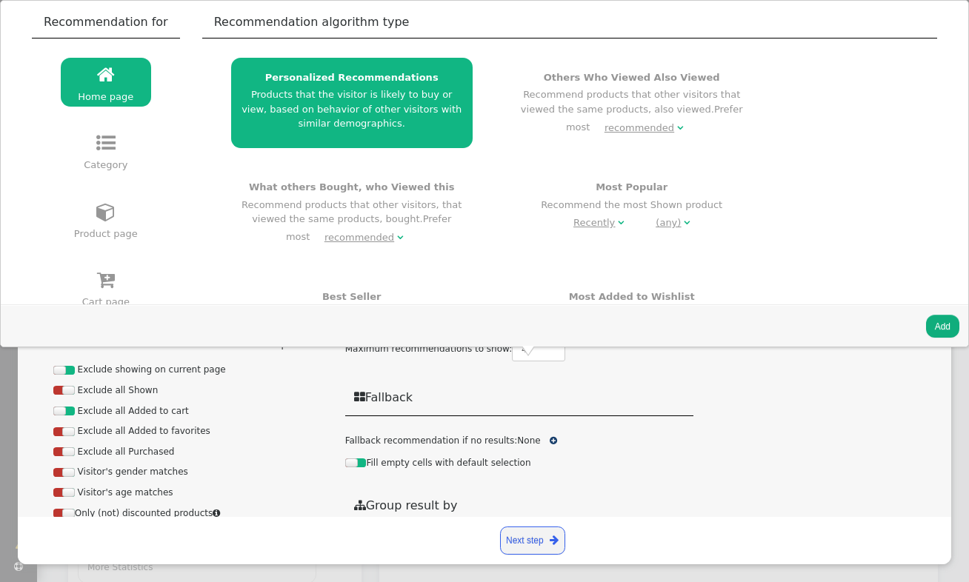
scroll to position [0, 0]
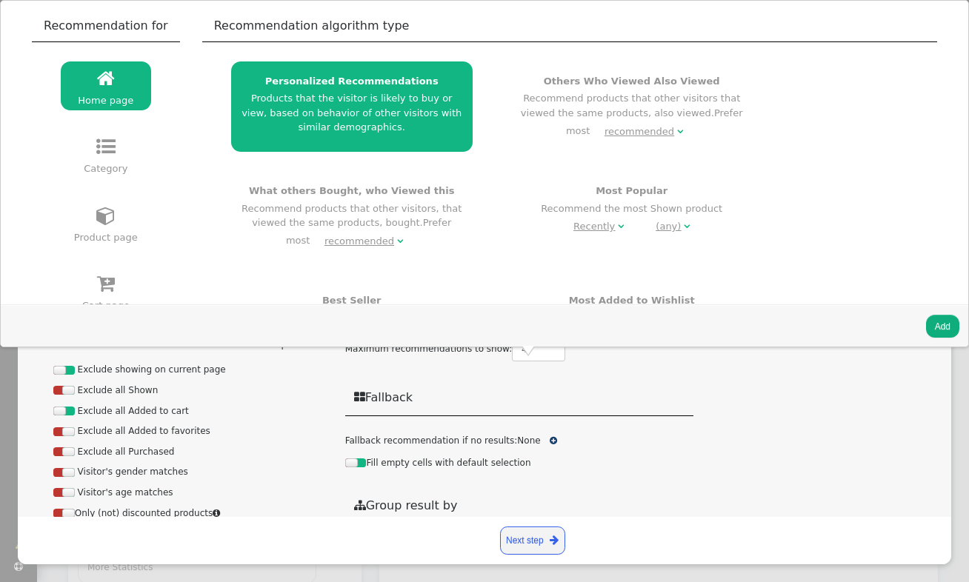
click at [100, 280] on span "" at bounding box center [106, 283] width 18 height 19
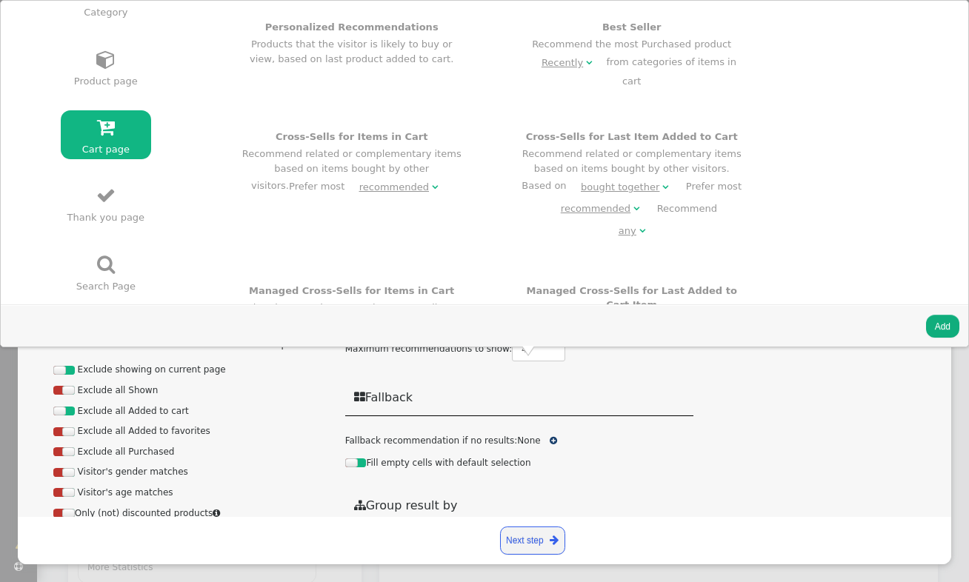
scroll to position [167, 0]
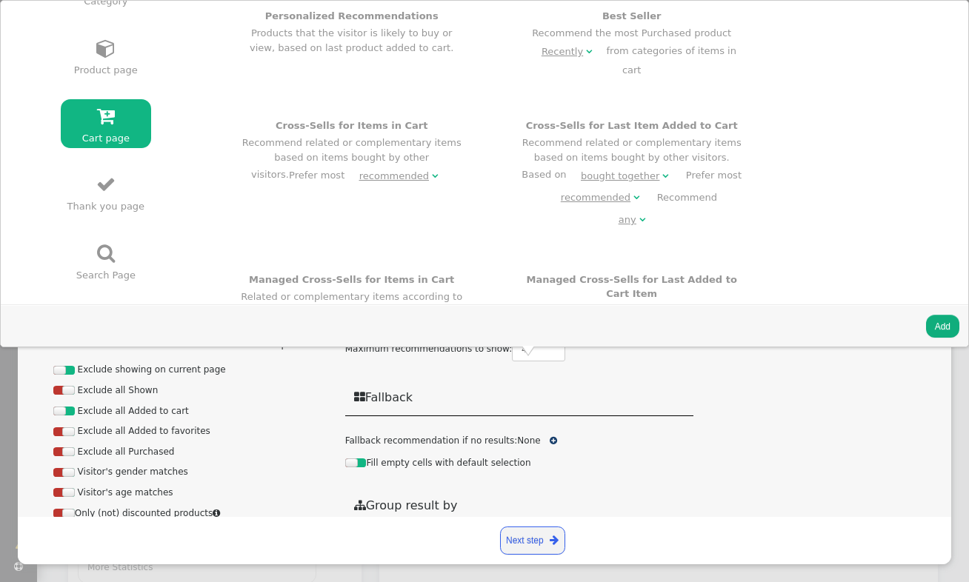
click at [379, 121] on div "Cross-Sells for Items in Cart Recommend related or complementary items based on…" at bounding box center [352, 153] width 222 height 68
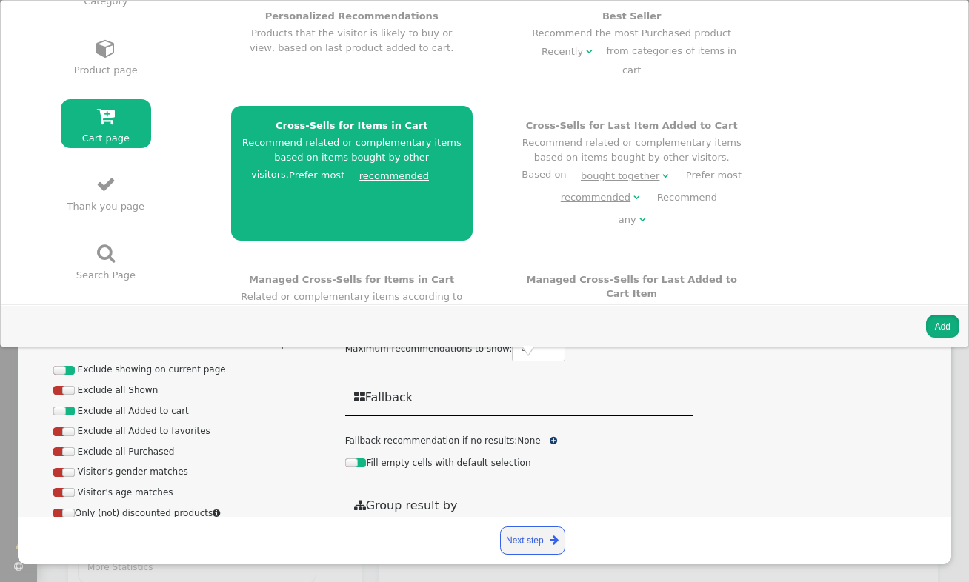
click at [947, 326] on button "Add" at bounding box center [942, 326] width 33 height 23
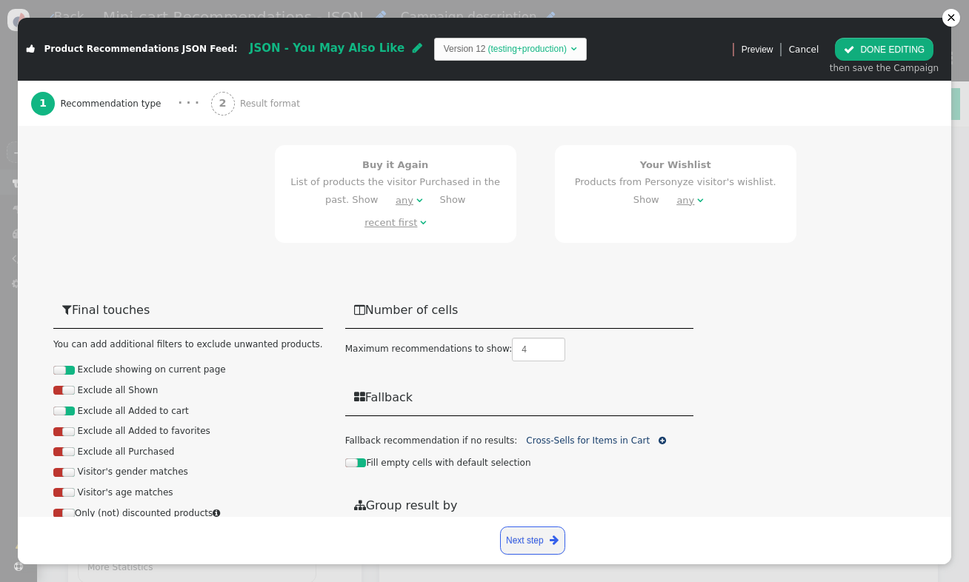
click at [880, 54] on button " DONE EDITING" at bounding box center [884, 49] width 99 height 23
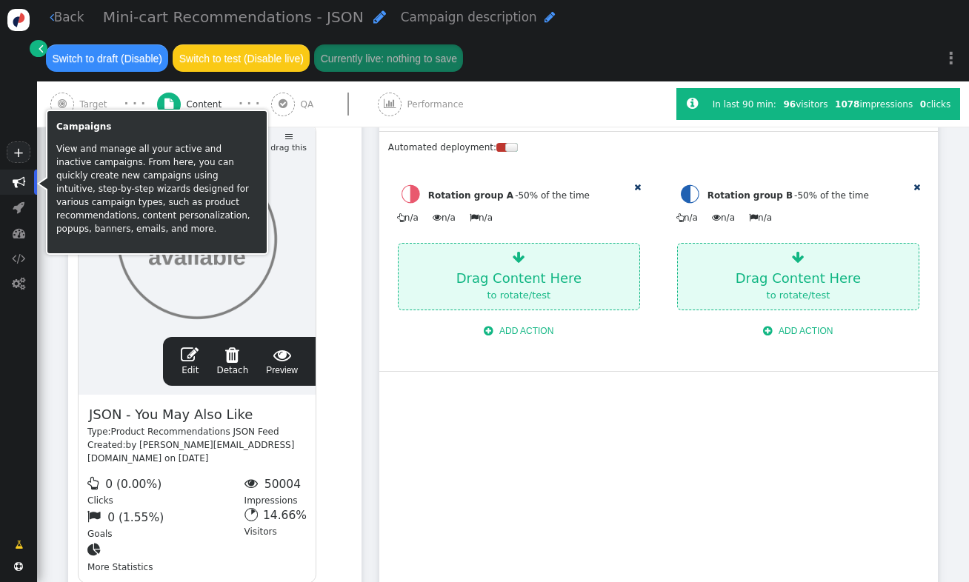
click at [18, 185] on span "" at bounding box center [19, 182] width 13 height 13
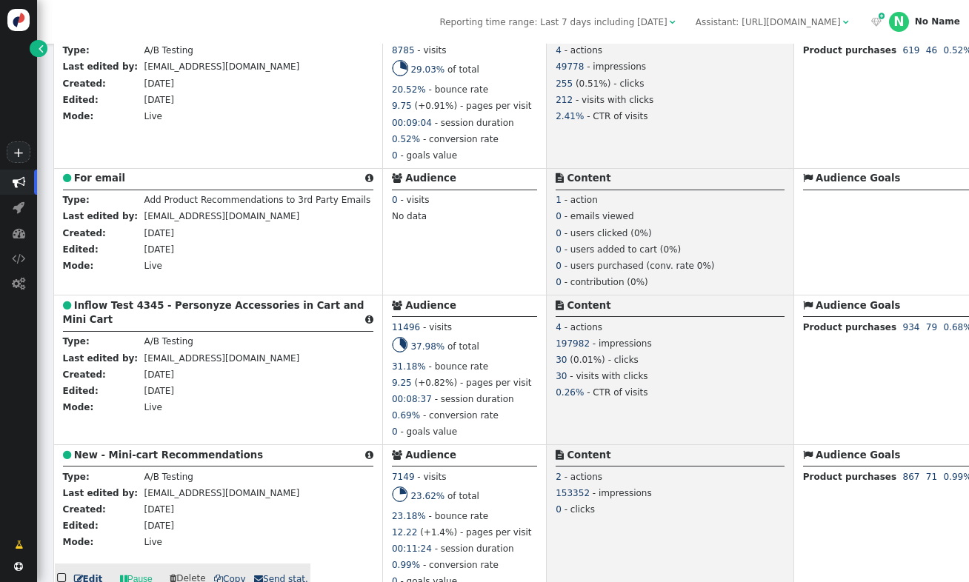
scroll to position [833, 0]
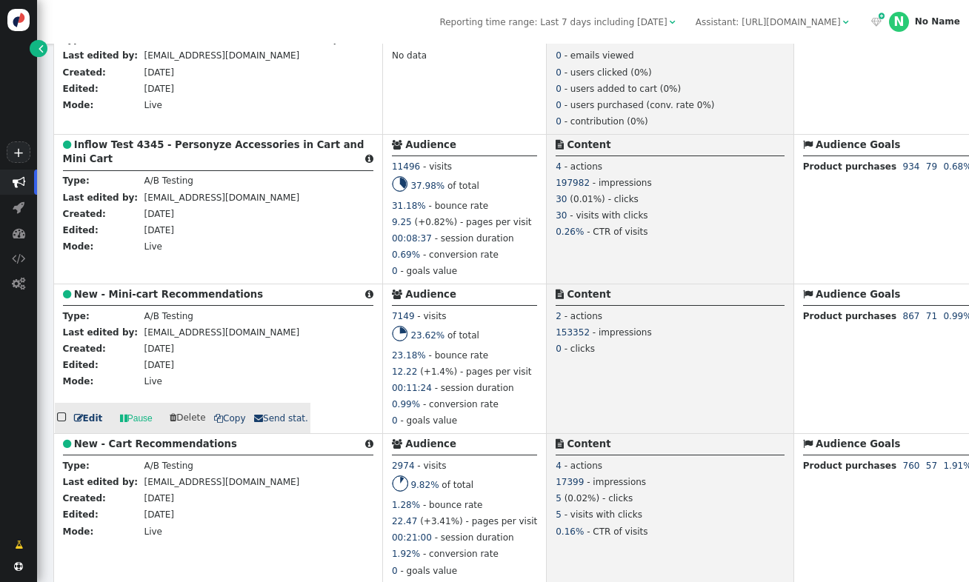
click at [216, 295] on b "New - Mini-cart Recommendations" at bounding box center [168, 294] width 189 height 11
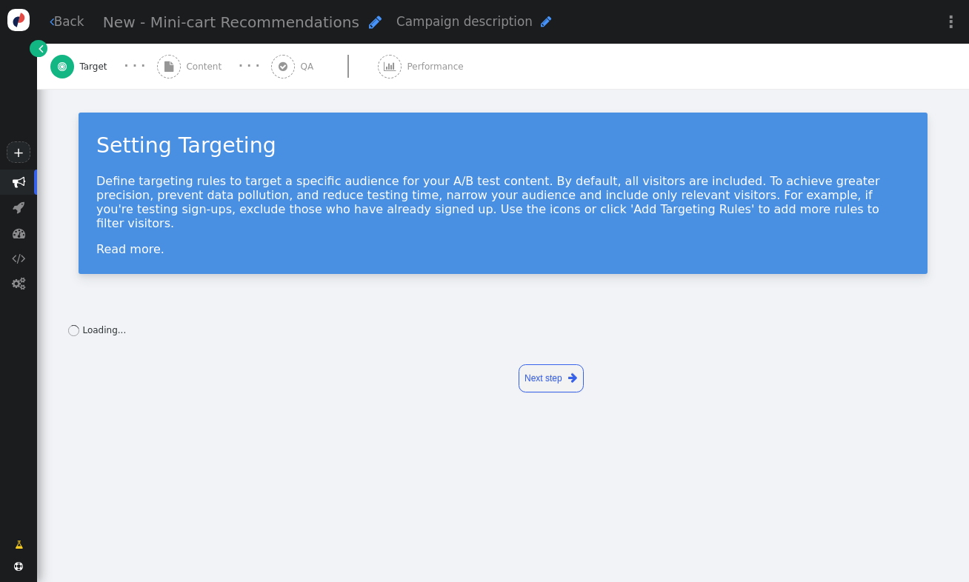
click at [190, 67] on span "Content" at bounding box center [206, 66] width 41 height 13
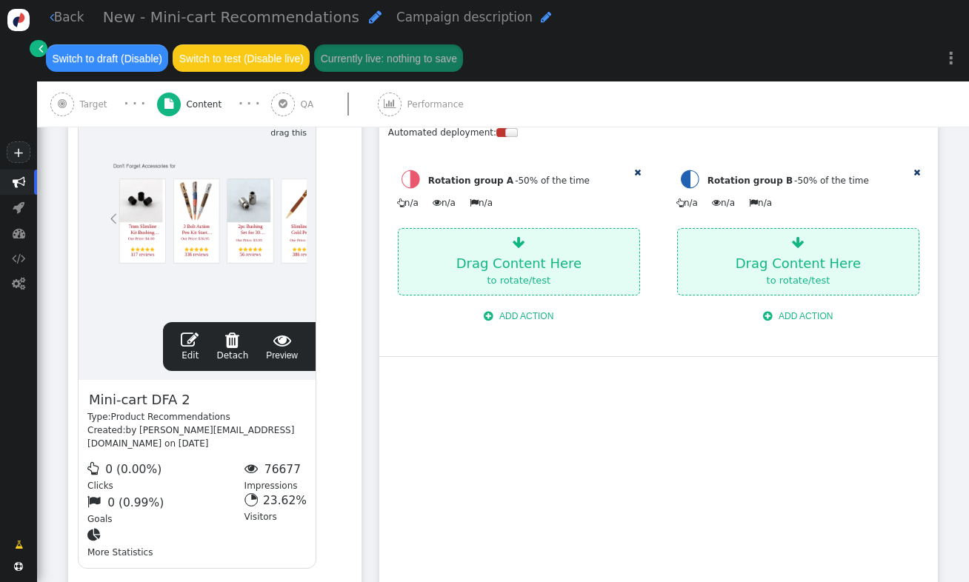
scroll to position [970, 0]
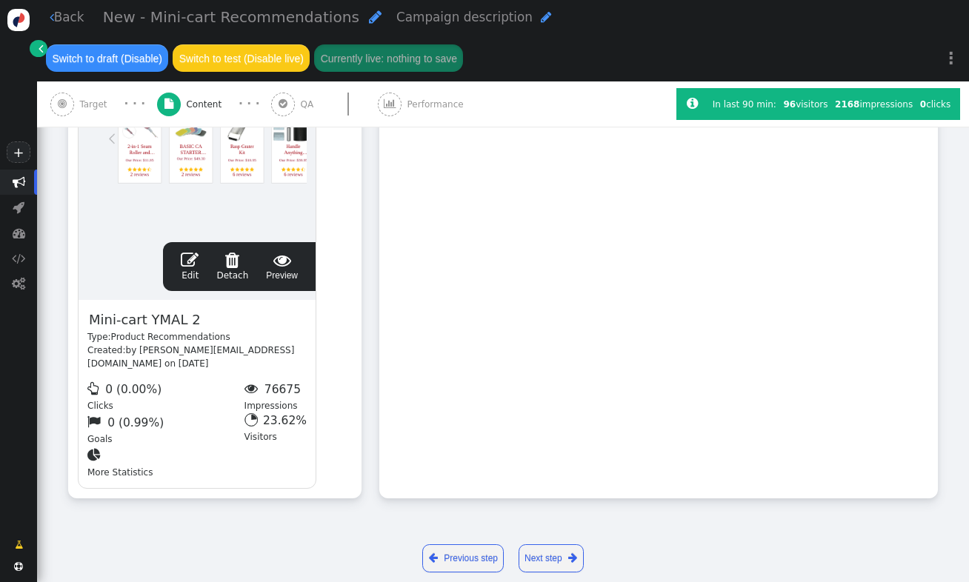
click at [191, 263] on span "" at bounding box center [190, 260] width 18 height 18
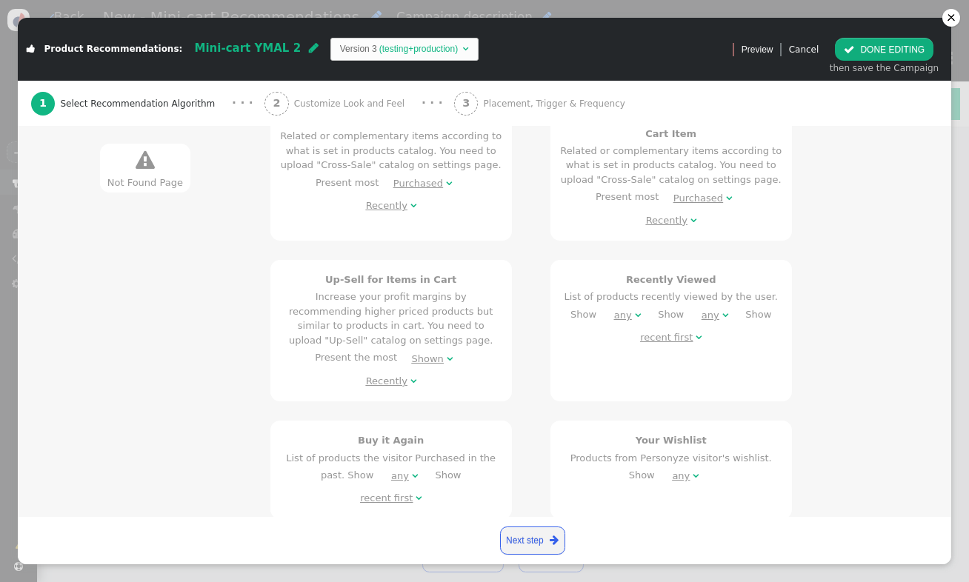
scroll to position [879, 0]
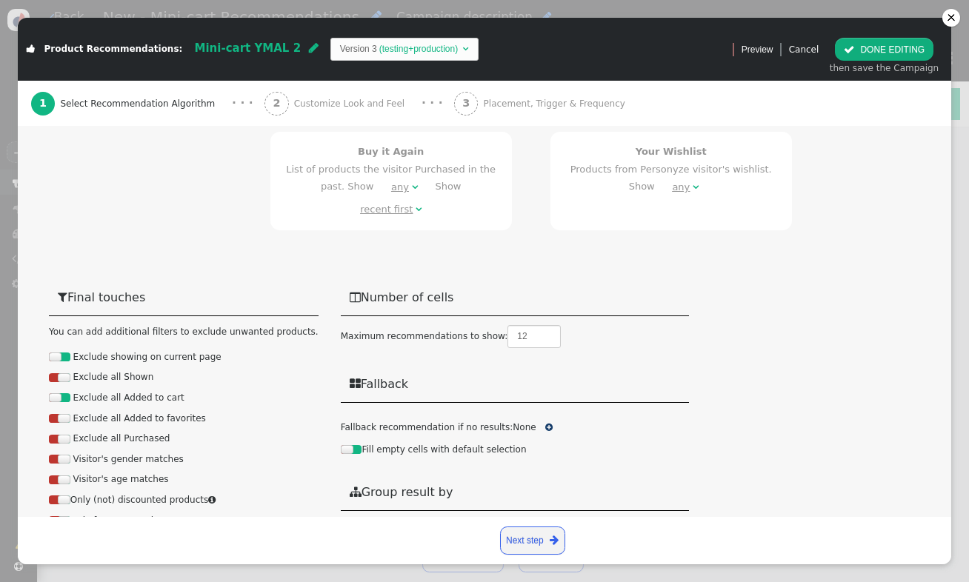
click at [810, 36] on div " Preview Cancel  DONE EDITING then save the Campaign" at bounding box center [837, 49] width 227 height 63
click at [815, 46] on link "Cancel" at bounding box center [804, 49] width 30 height 10
